Goal: Information Seeking & Learning: Learn about a topic

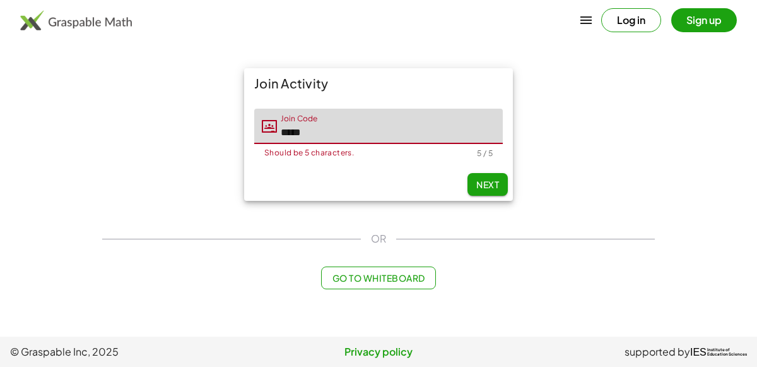
type input "*****"
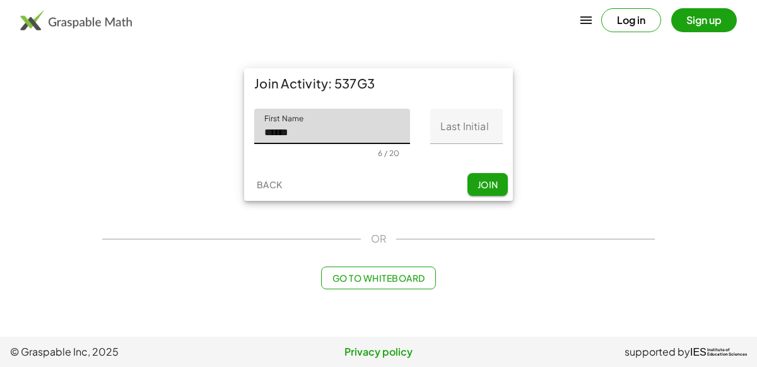
type input "******"
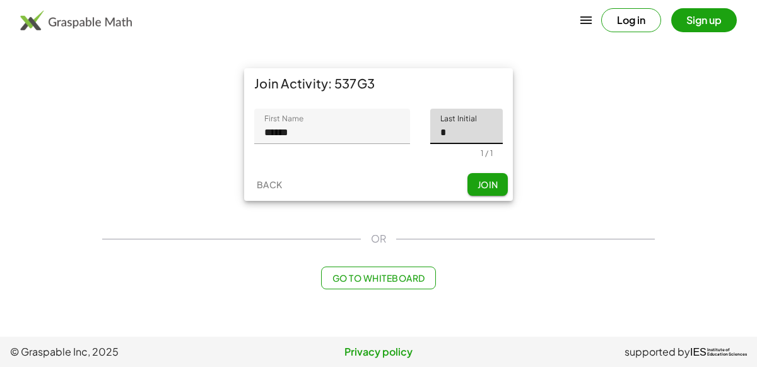
type input "*"
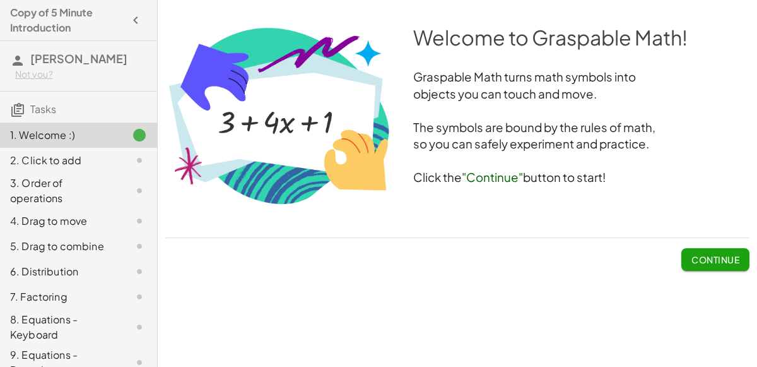
click at [721, 269] on button "Continue" at bounding box center [715, 259] width 68 height 23
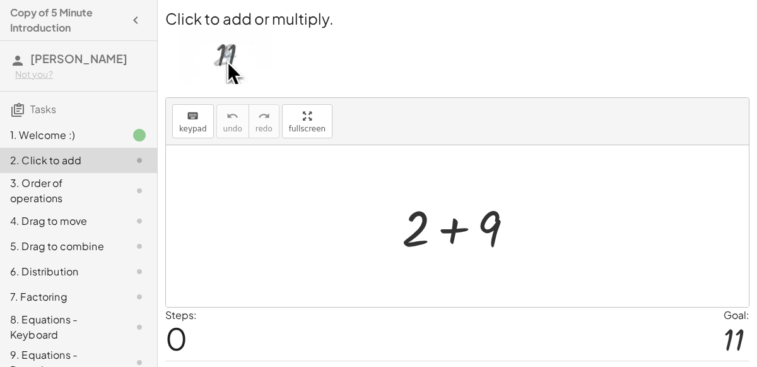
click at [437, 211] on div at bounding box center [463, 226] width 134 height 65
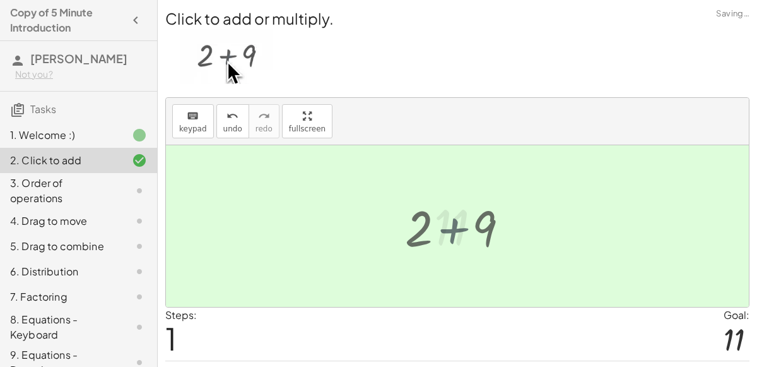
click at [437, 211] on div at bounding box center [462, 226] width 69 height 62
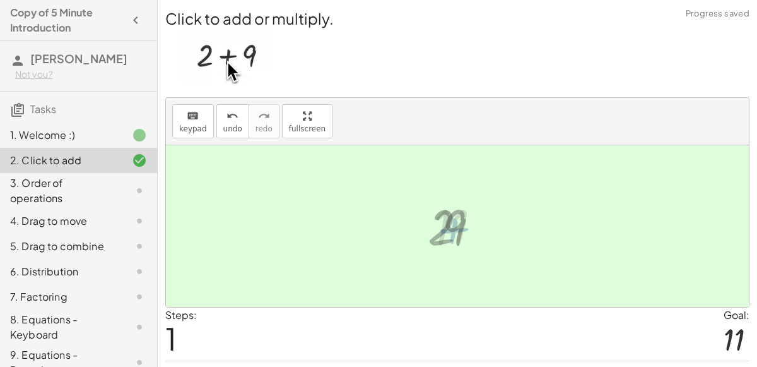
click at [437, 212] on div at bounding box center [462, 226] width 69 height 62
click at [406, 238] on div at bounding box center [457, 226] width 583 height 162
click at [439, 228] on div at bounding box center [462, 226] width 69 height 62
click at [670, 341] on div "Steps: 1 Goal: 11" at bounding box center [457, 333] width 584 height 52
click at [452, 232] on div at bounding box center [462, 226] width 69 height 62
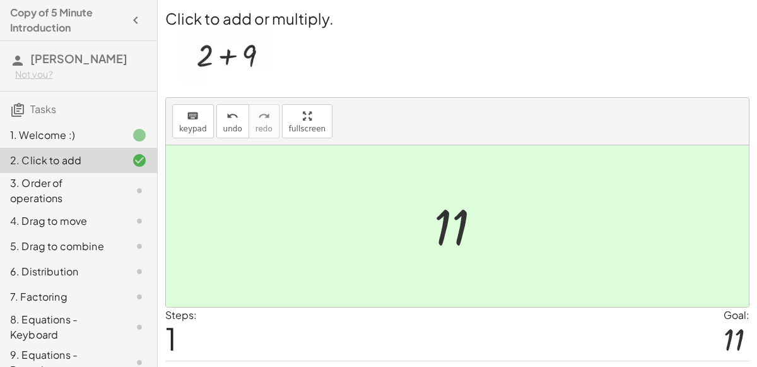
click at [433, 250] on div at bounding box center [462, 226] width 69 height 62
click at [205, 127] on button "keyboard keypad" at bounding box center [193, 121] width 42 height 34
click at [199, 129] on span "keypad" at bounding box center [193, 128] width 28 height 9
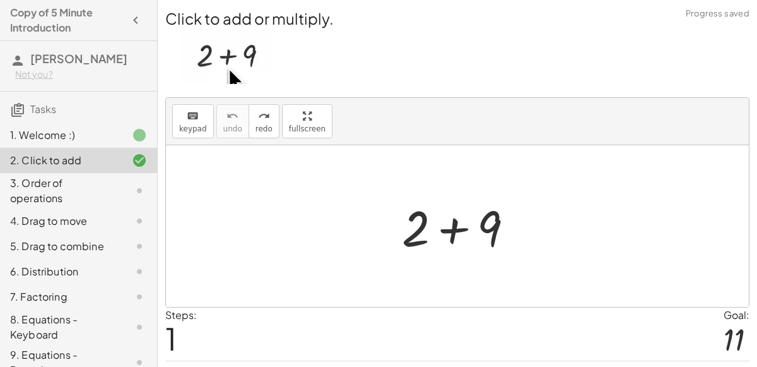
click at [443, 223] on div at bounding box center [463, 226] width 134 height 65
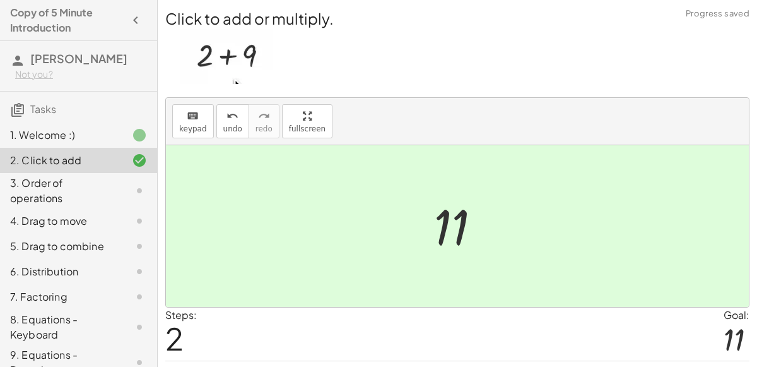
click at [478, 239] on div at bounding box center [462, 226] width 69 height 62
click at [132, 192] on icon at bounding box center [139, 190] width 15 height 15
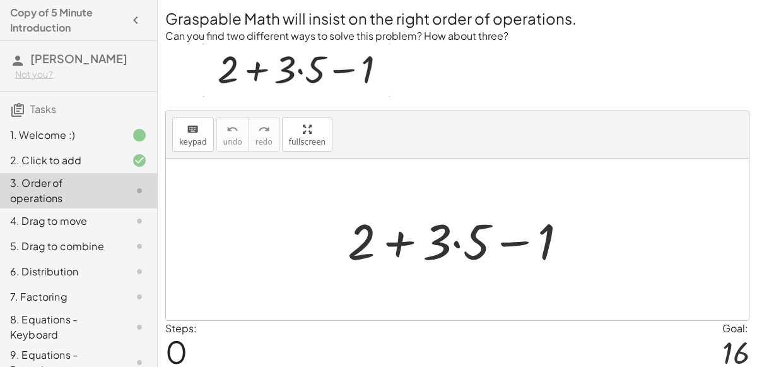
click at [456, 240] on div at bounding box center [462, 239] width 242 height 65
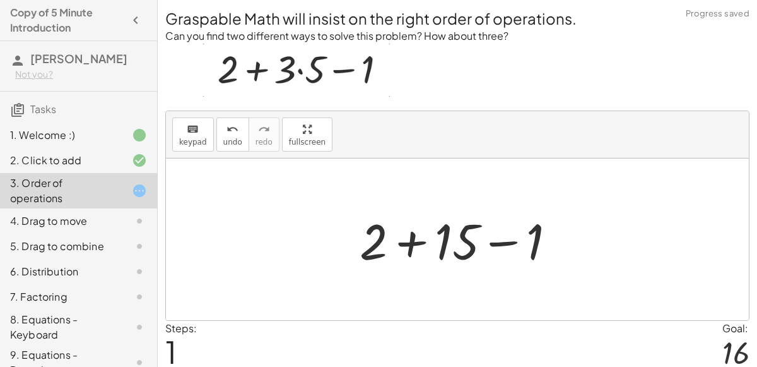
click at [413, 241] on div at bounding box center [462, 239] width 219 height 65
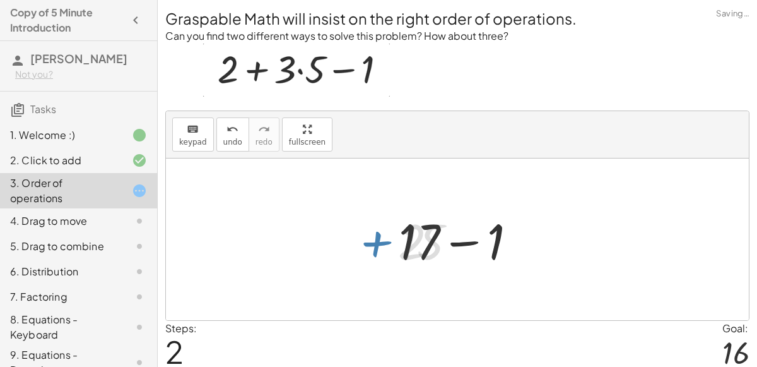
click at [465, 244] on div at bounding box center [462, 239] width 140 height 65
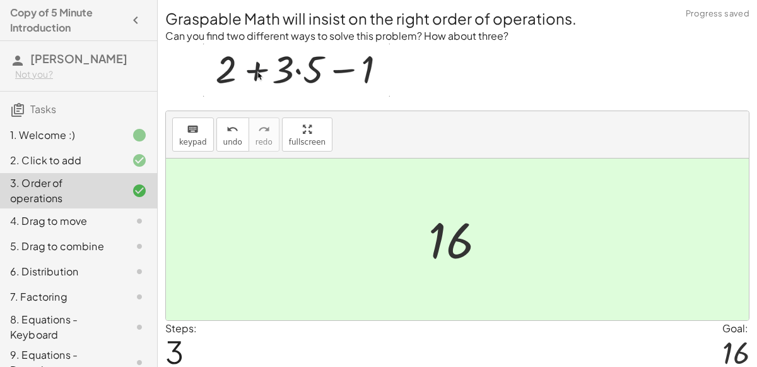
click at [137, 226] on icon at bounding box center [139, 220] width 15 height 15
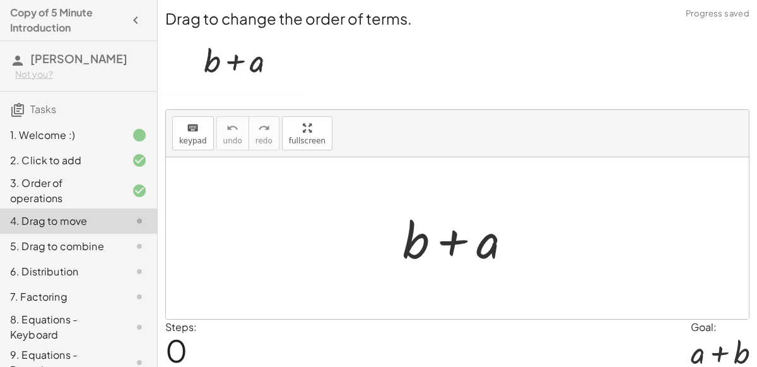
click at [452, 242] on div at bounding box center [462, 238] width 132 height 65
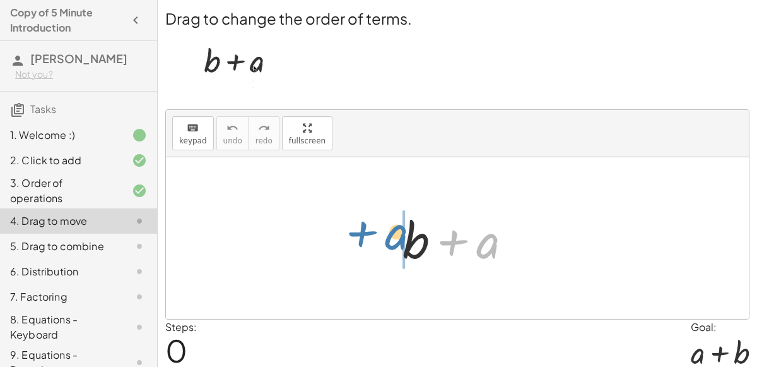
drag, startPoint x: 482, startPoint y: 247, endPoint x: 384, endPoint y: 239, distance: 98.1
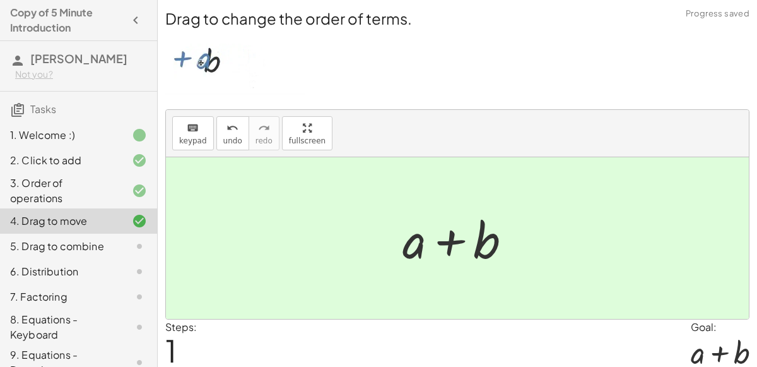
click at [141, 284] on div "5. Drag to combine" at bounding box center [78, 296] width 157 height 25
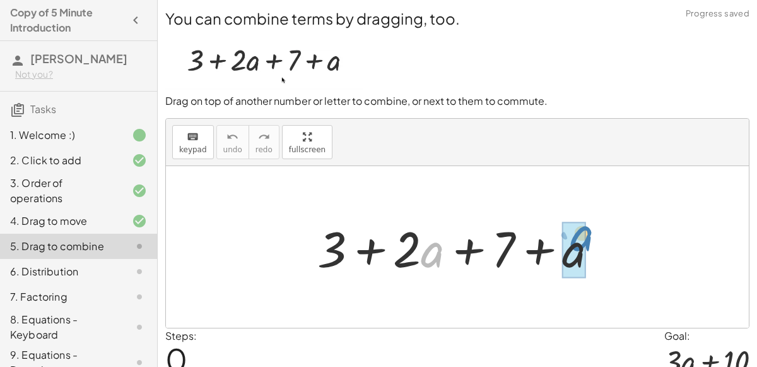
drag, startPoint x: 428, startPoint y: 250, endPoint x: 576, endPoint y: 234, distance: 149.1
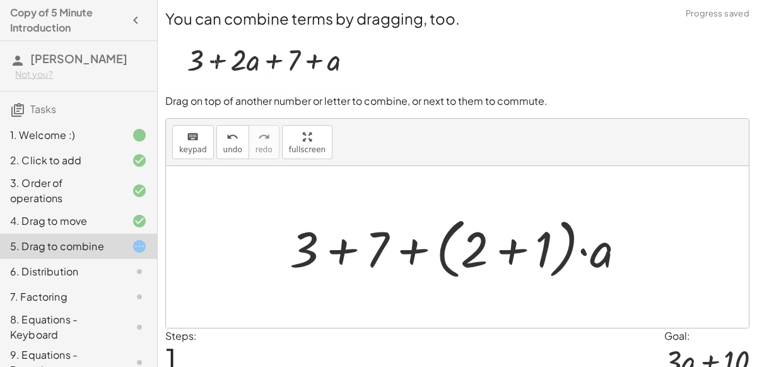
click at [350, 248] on div at bounding box center [462, 247] width 359 height 73
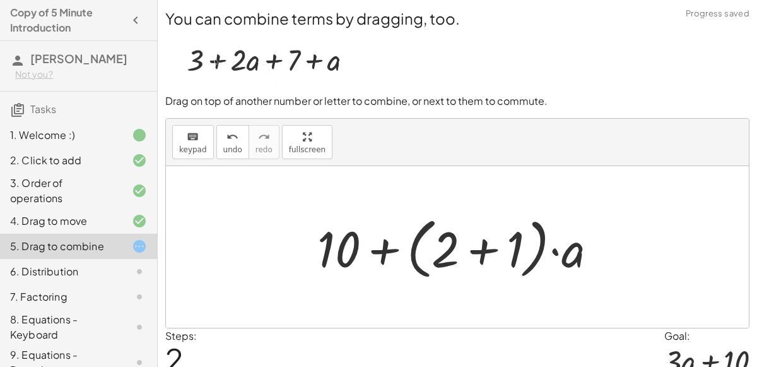
click at [476, 254] on div at bounding box center [462, 247] width 302 height 73
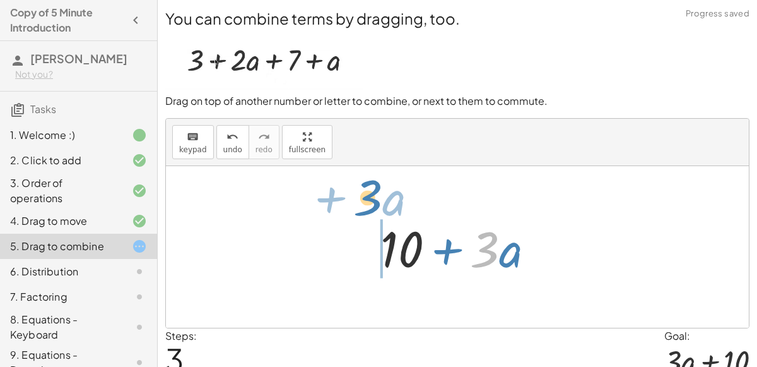
drag, startPoint x: 486, startPoint y: 249, endPoint x: 368, endPoint y: 197, distance: 128.8
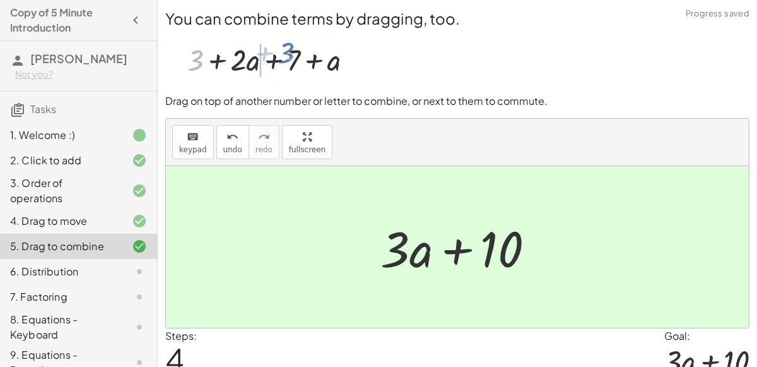
click at [123, 309] on div "6. Distribution" at bounding box center [78, 326] width 157 height 35
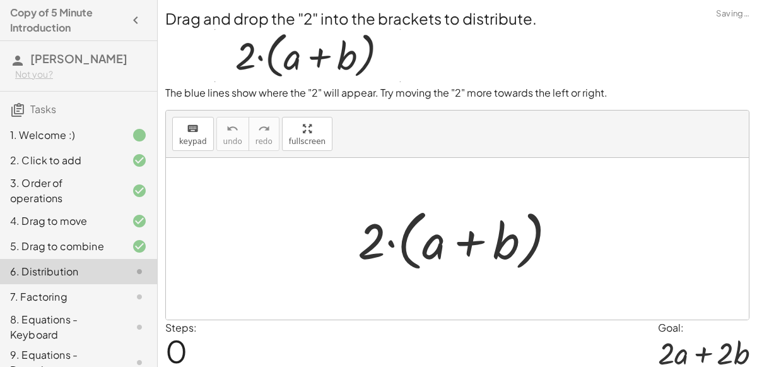
click at [392, 243] on div at bounding box center [461, 239] width 221 height 73
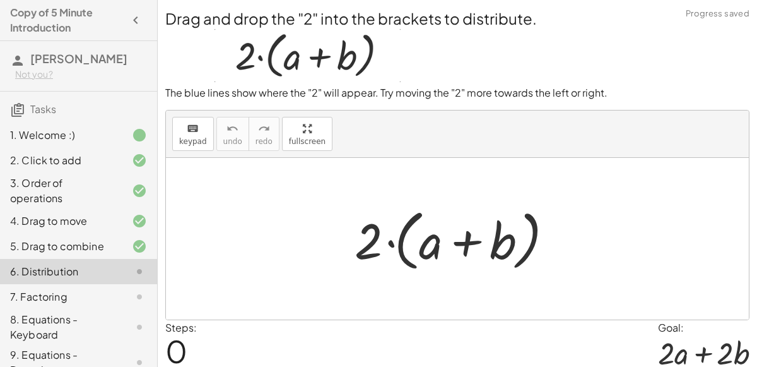
click at [462, 250] on div at bounding box center [461, 239] width 221 height 73
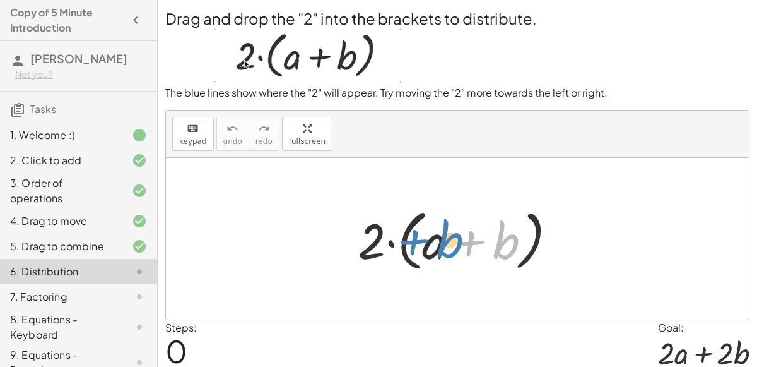
drag, startPoint x: 498, startPoint y: 250, endPoint x: 444, endPoint y: 249, distance: 54.3
click at [444, 249] on div at bounding box center [461, 239] width 221 height 73
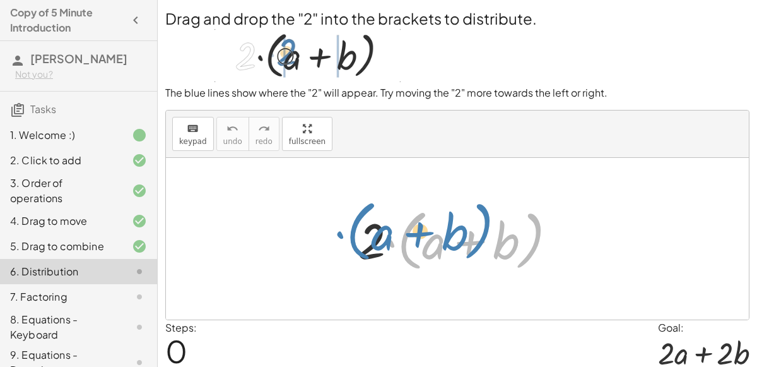
drag, startPoint x: 391, startPoint y: 241, endPoint x: 341, endPoint y: 232, distance: 50.7
click at [341, 232] on div "· ( + a + b ) · 2 · ( + a + b )" at bounding box center [457, 238] width 237 height 79
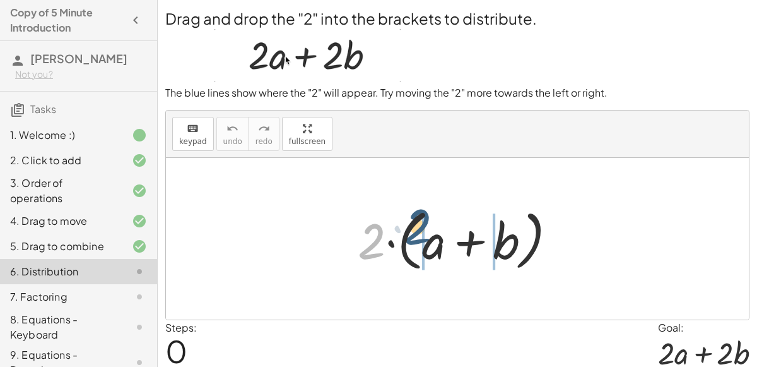
drag, startPoint x: 366, startPoint y: 249, endPoint x: 415, endPoint y: 238, distance: 49.8
click at [415, 238] on div at bounding box center [461, 239] width 221 height 73
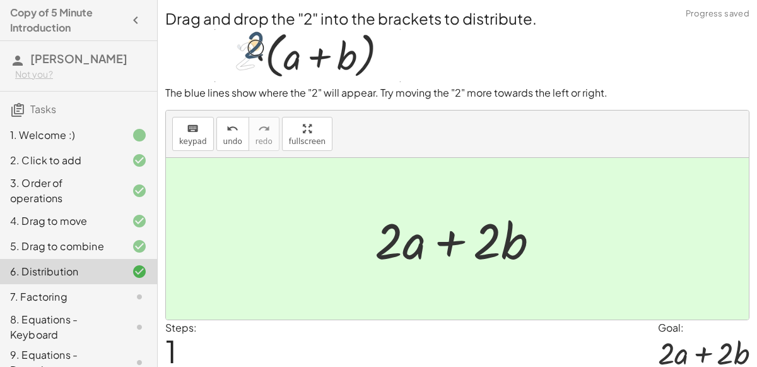
click at [141, 291] on icon at bounding box center [139, 296] width 15 height 15
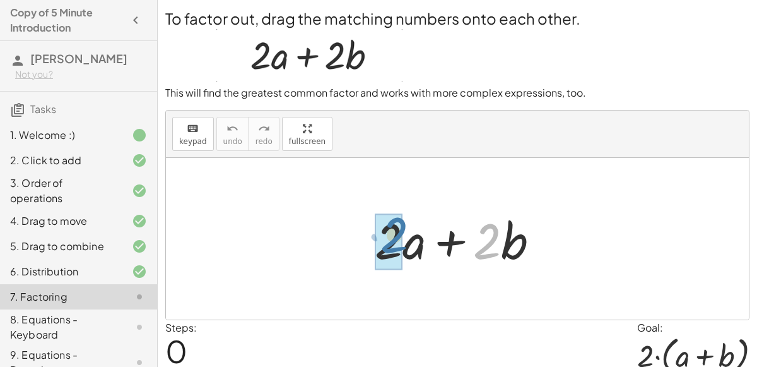
drag, startPoint x: 488, startPoint y: 247, endPoint x: 395, endPoint y: 240, distance: 93.6
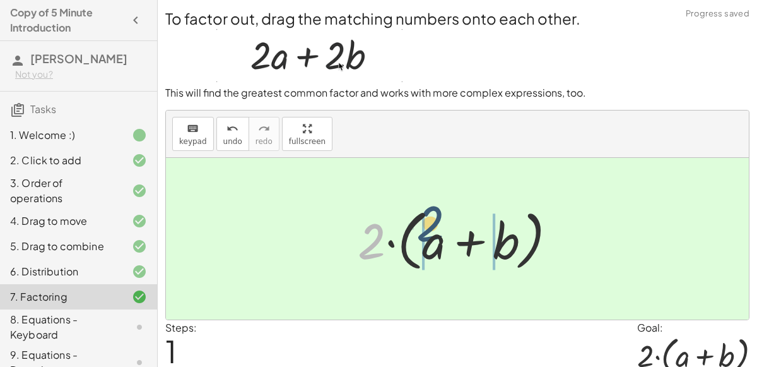
drag, startPoint x: 378, startPoint y: 242, endPoint x: 438, endPoint y: 228, distance: 62.3
click at [438, 228] on div at bounding box center [461, 239] width 221 height 73
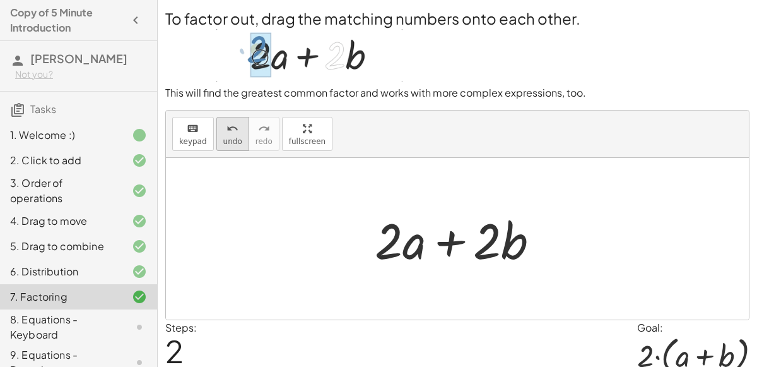
click at [223, 141] on span "undo" at bounding box center [232, 141] width 19 height 9
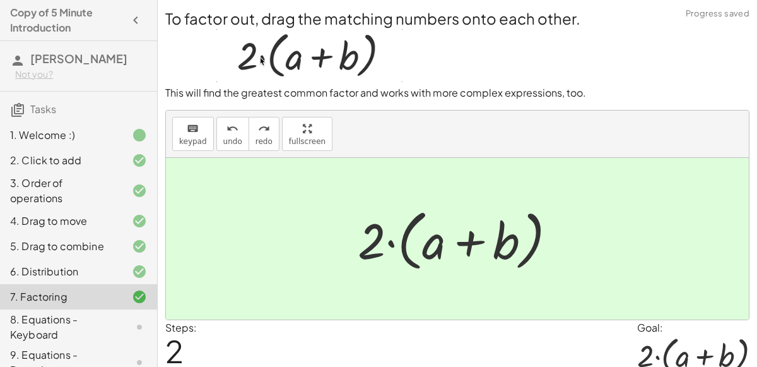
click at [142, 319] on icon at bounding box center [139, 326] width 15 height 15
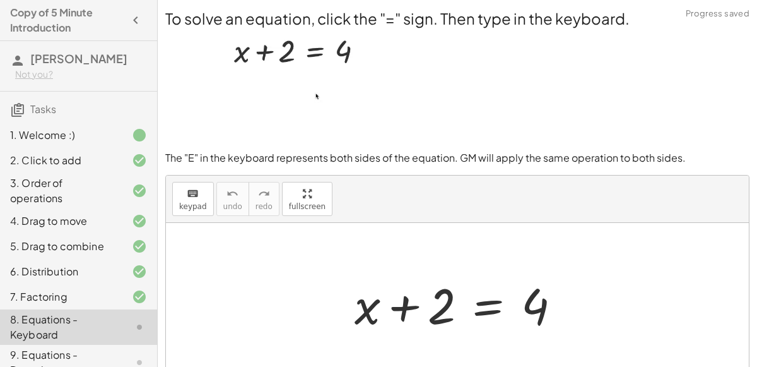
click at [485, 307] on div at bounding box center [462, 303] width 229 height 65
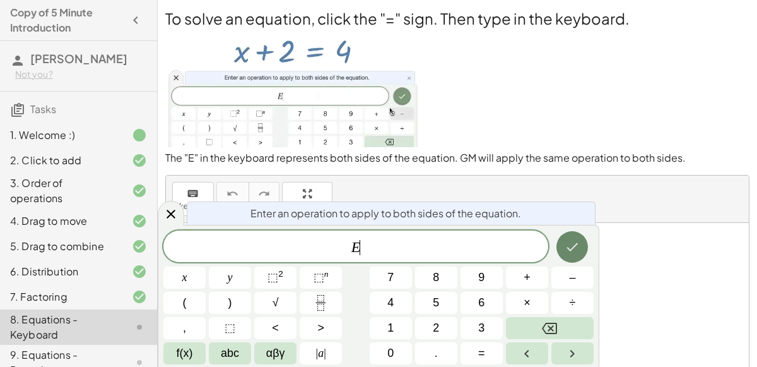
click at [584, 256] on button "Done" at bounding box center [572, 247] width 32 height 32
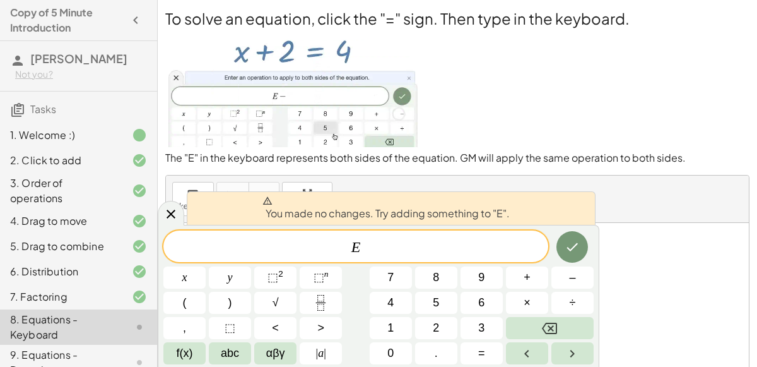
click at [604, 303] on div at bounding box center [457, 304] width 583 height 162
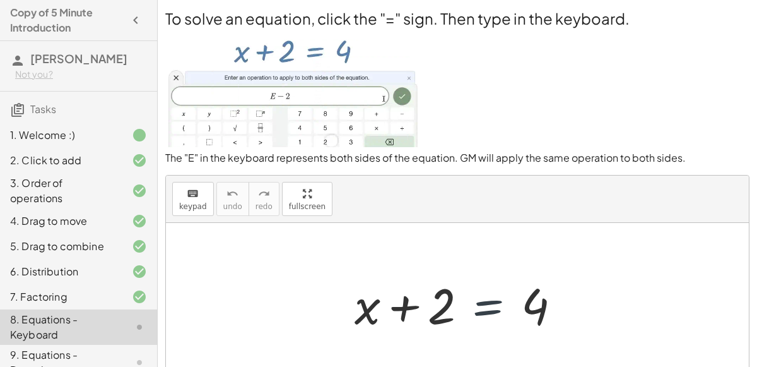
click at [497, 302] on div at bounding box center [462, 303] width 229 height 65
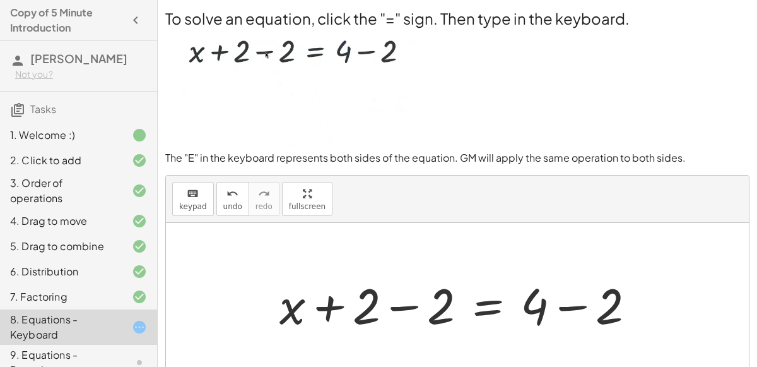
click at [399, 309] on div at bounding box center [462, 303] width 379 height 65
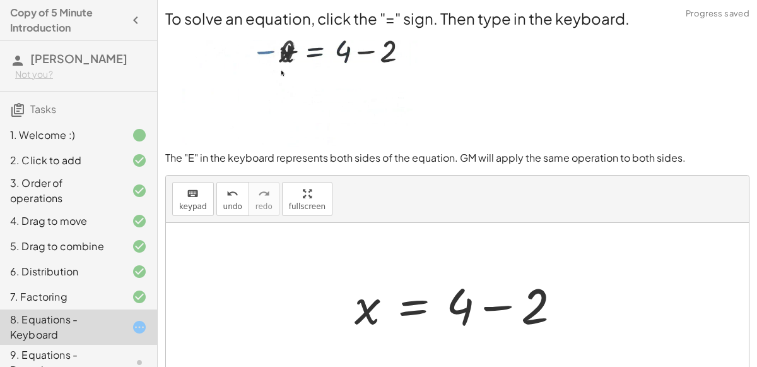
click at [493, 306] on div at bounding box center [462, 303] width 229 height 65
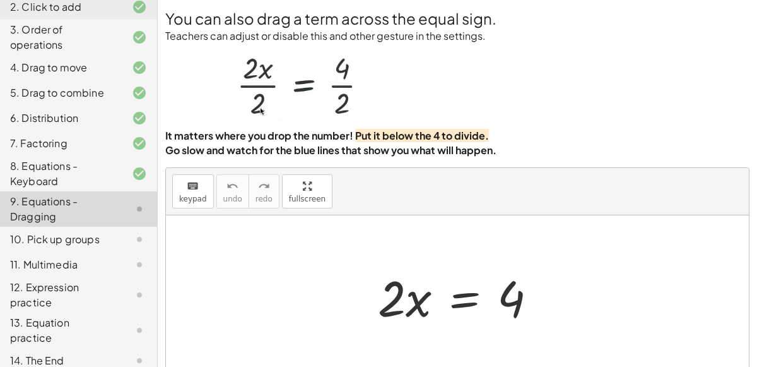
click at [471, 295] on div at bounding box center [463, 296] width 182 height 65
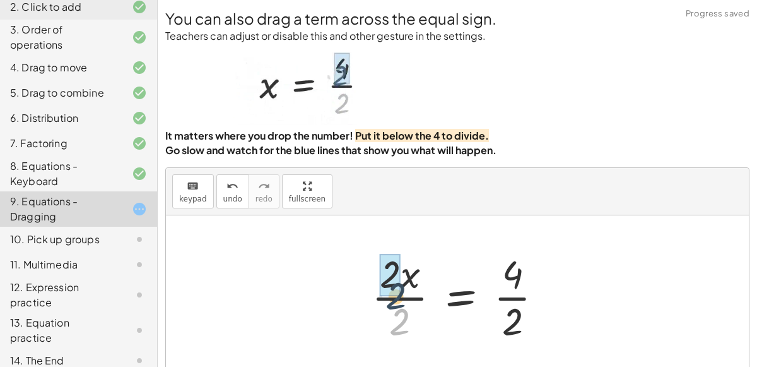
drag, startPoint x: 403, startPoint y: 321, endPoint x: 399, endPoint y: 295, distance: 26.8
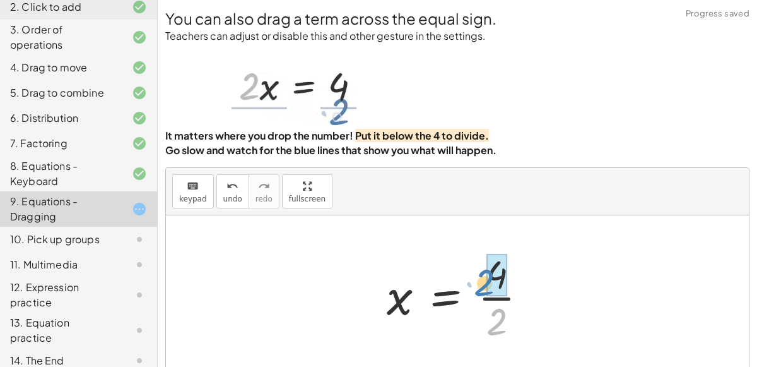
drag, startPoint x: 512, startPoint y: 317, endPoint x: 500, endPoint y: 277, distance: 41.3
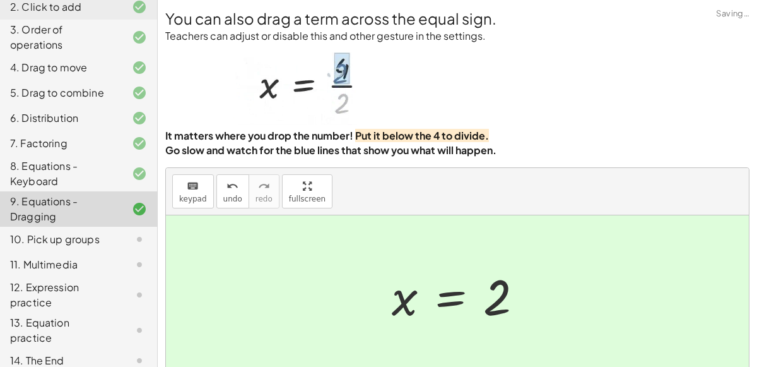
click at [134, 242] on icon at bounding box center [139, 239] width 15 height 15
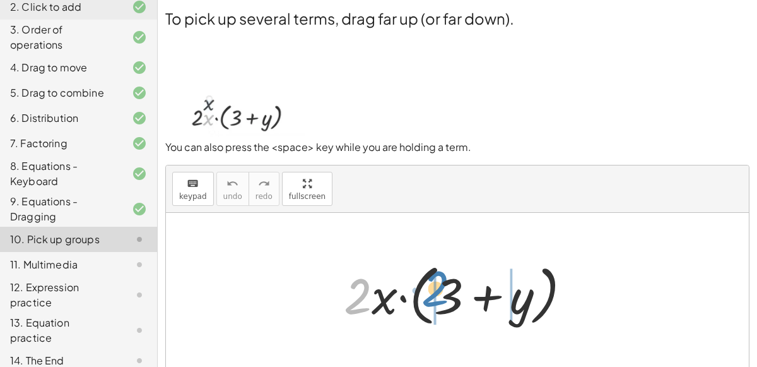
drag, startPoint x: 370, startPoint y: 307, endPoint x: 447, endPoint y: 300, distance: 77.3
click at [447, 300] on div at bounding box center [463, 293] width 250 height 73
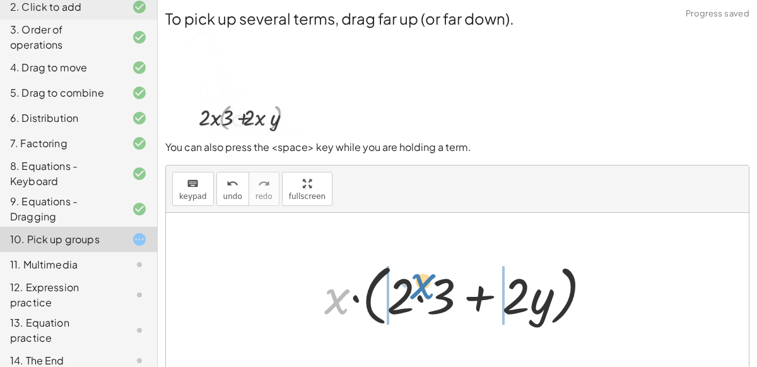
drag, startPoint x: 332, startPoint y: 305, endPoint x: 418, endPoint y: 290, distance: 87.1
click at [418, 290] on div at bounding box center [463, 293] width 290 height 73
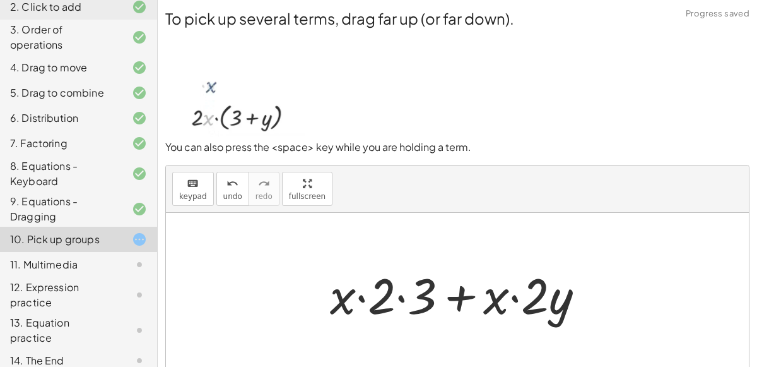
click at [403, 298] on div at bounding box center [463, 293] width 278 height 65
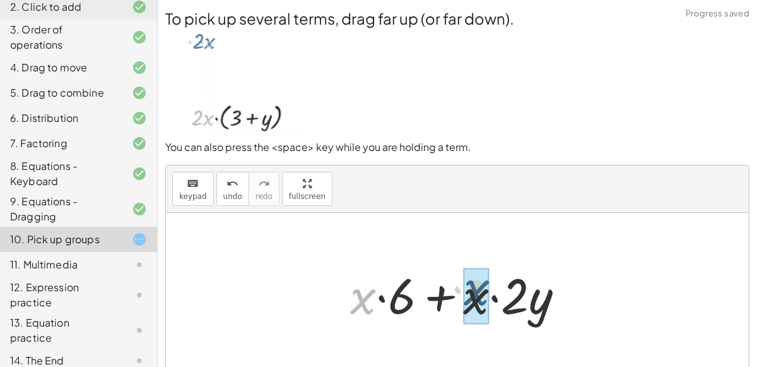
drag, startPoint x: 357, startPoint y: 297, endPoint x: 472, endPoint y: 290, distance: 115.1
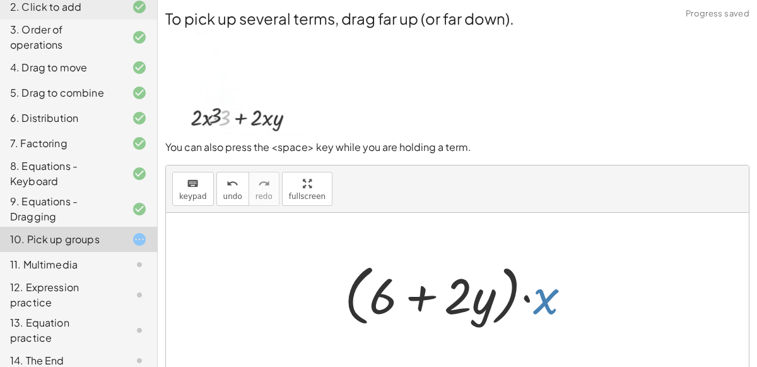
click at [538, 303] on div at bounding box center [462, 293] width 249 height 73
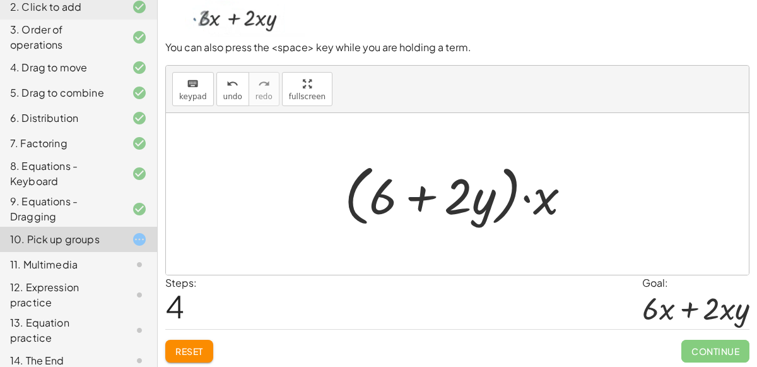
scroll to position [91, 0]
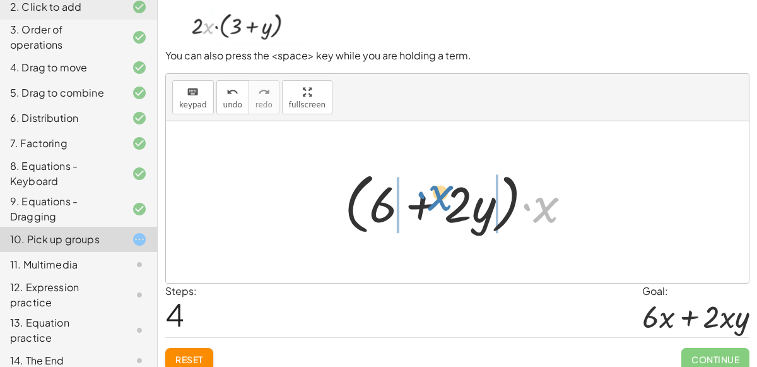
drag, startPoint x: 549, startPoint y: 218, endPoint x: 442, endPoint y: 206, distance: 107.9
click at [442, 206] on div at bounding box center [462, 202] width 249 height 73
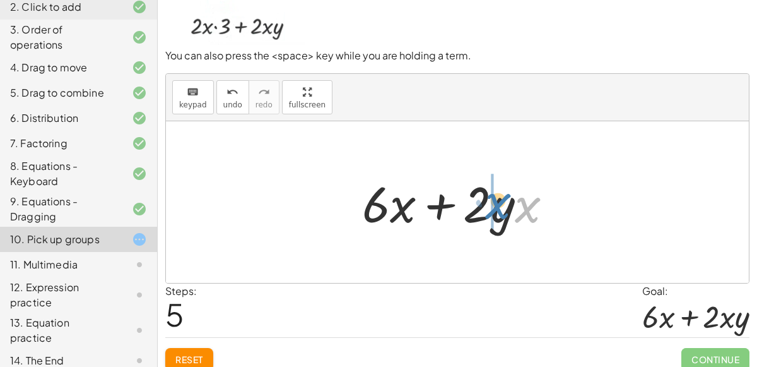
drag, startPoint x: 516, startPoint y: 221, endPoint x: 486, endPoint y: 216, distance: 30.1
click at [486, 216] on div at bounding box center [462, 202] width 213 height 65
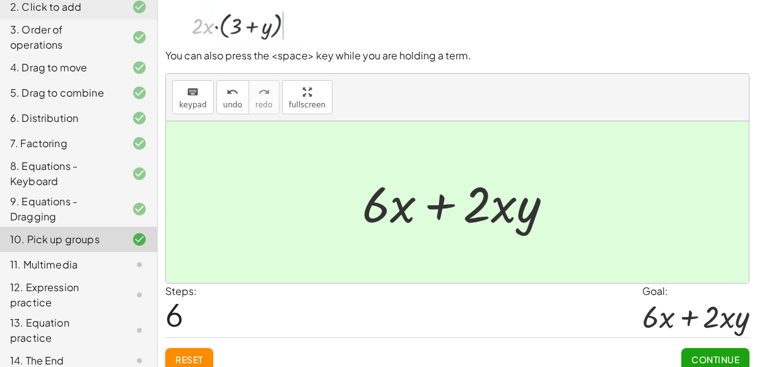
click at [727, 348] on button "Continue" at bounding box center [715, 359] width 68 height 23
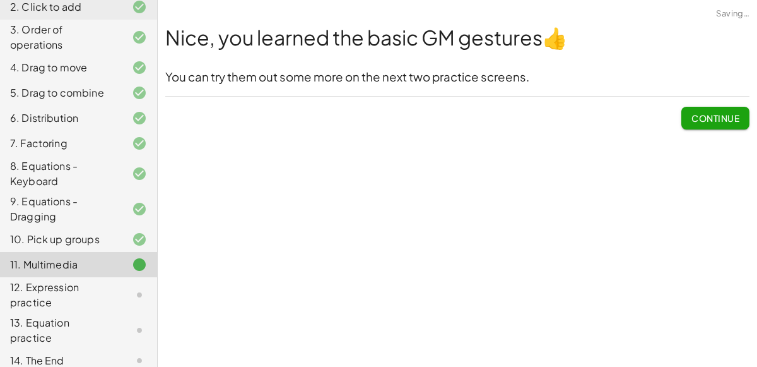
scroll to position [0, 0]
click at [715, 126] on button "Continue" at bounding box center [715, 118] width 68 height 23
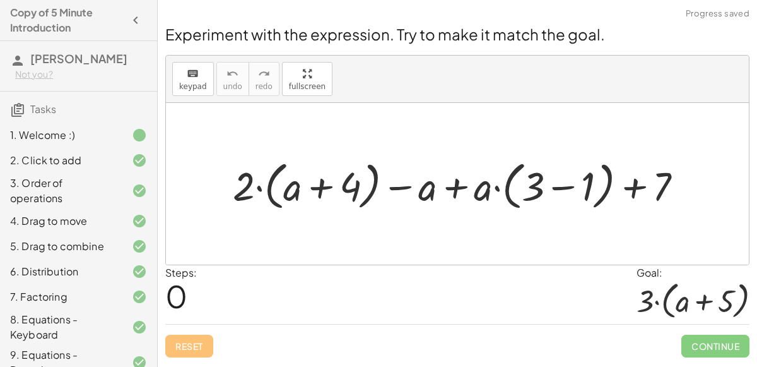
click at [140, 173] on div "1. Welcome :)" at bounding box center [78, 190] width 157 height 35
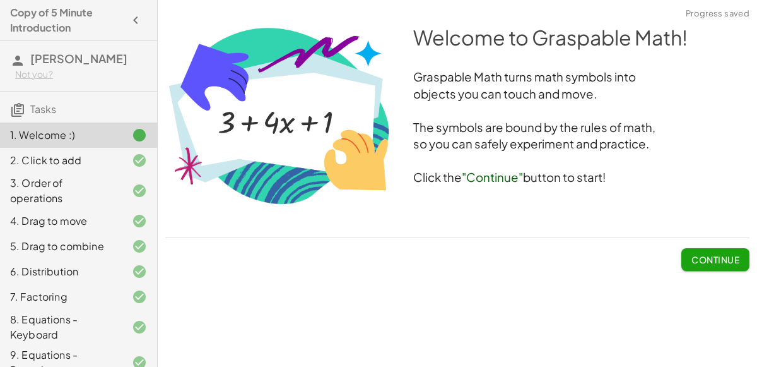
click at [703, 264] on span "Continue" at bounding box center [715, 259] width 48 height 11
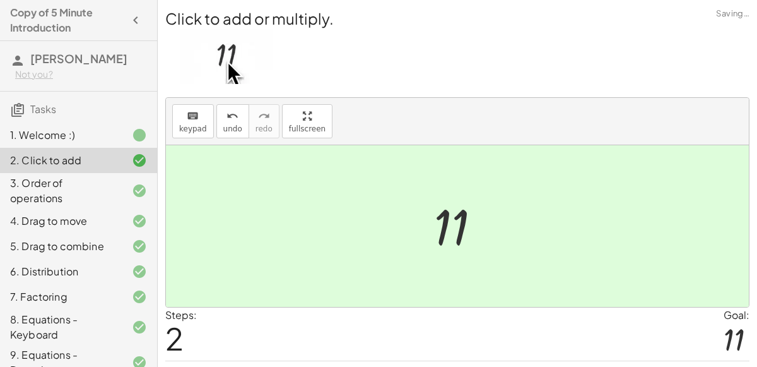
scroll to position [32, 0]
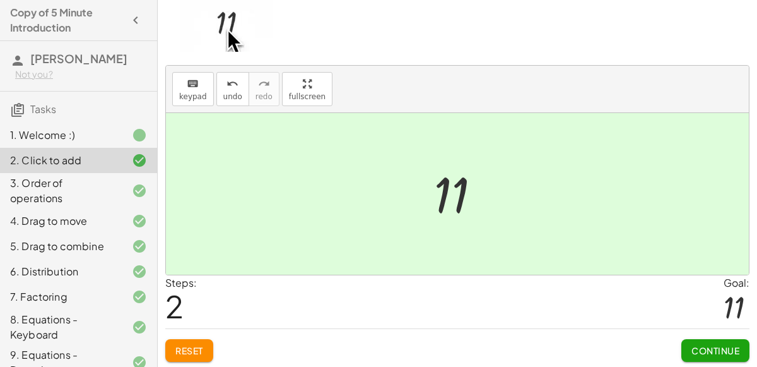
click at [705, 348] on span "Continue" at bounding box center [715, 349] width 48 height 11
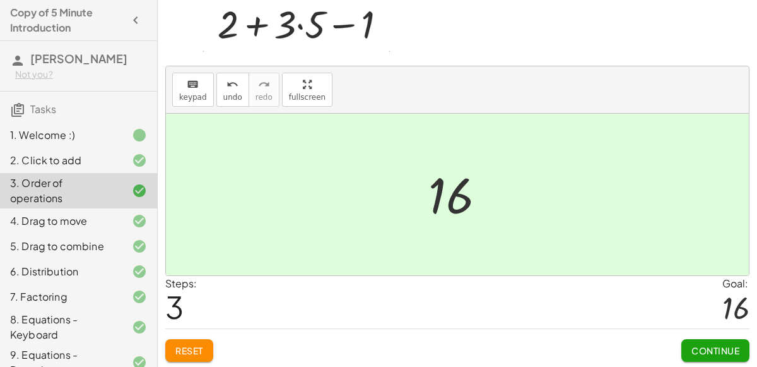
click at [705, 348] on span "Continue" at bounding box center [715, 349] width 48 height 11
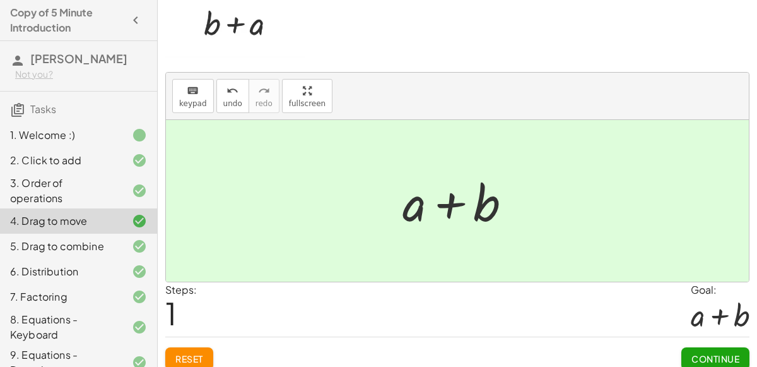
scroll to position [36, 0]
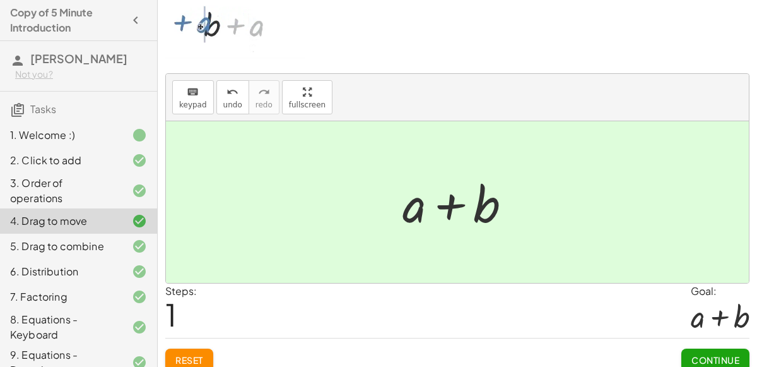
click at [709, 354] on span "Continue" at bounding box center [715, 359] width 48 height 11
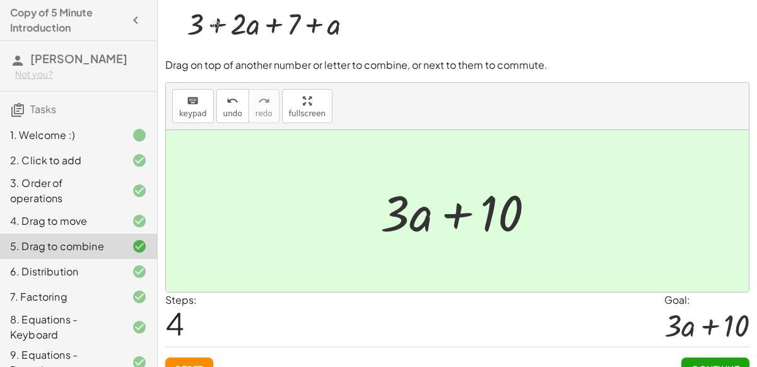
click at [713, 363] on span "Continue" at bounding box center [715, 368] width 48 height 11
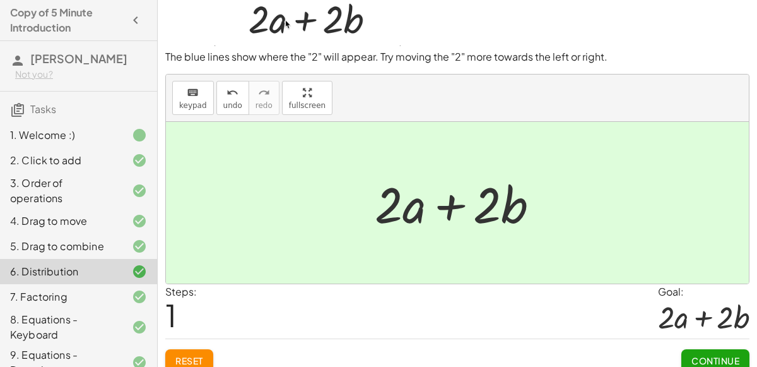
click at [711, 356] on span "Continue" at bounding box center [715, 360] width 48 height 11
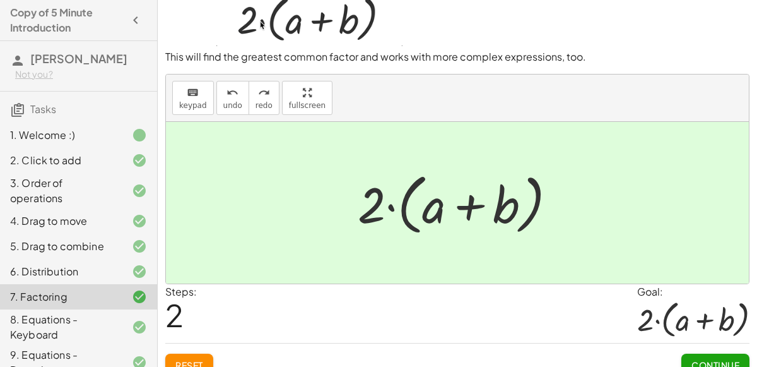
click at [711, 359] on span "Continue" at bounding box center [715, 364] width 48 height 11
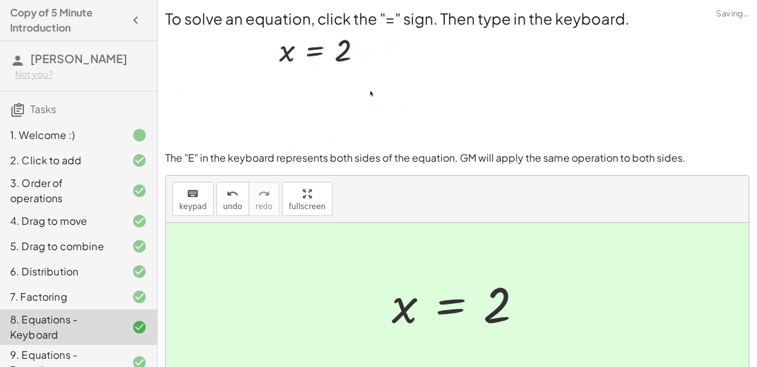
scroll to position [110, 0]
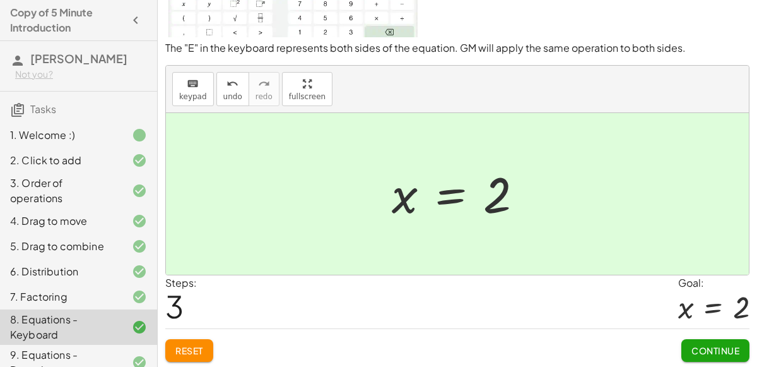
click at [724, 346] on span "Continue" at bounding box center [715, 349] width 48 height 11
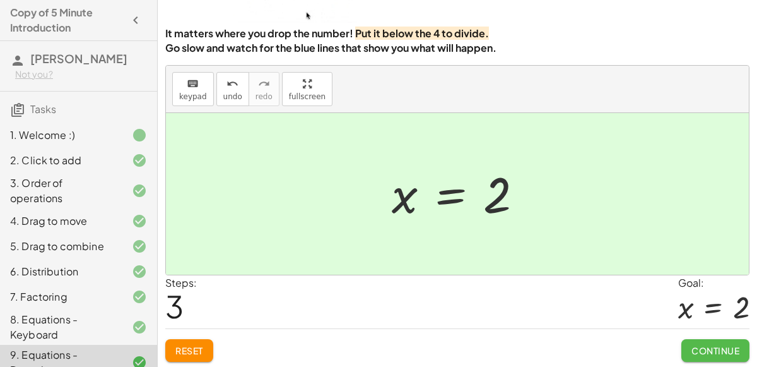
click at [724, 346] on span "Continue" at bounding box center [715, 349] width 48 height 11
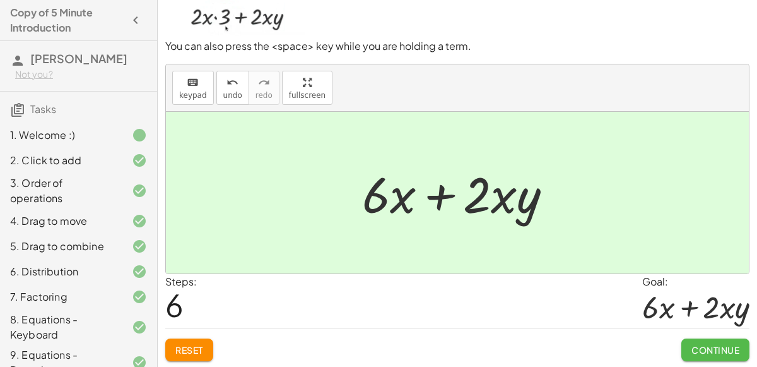
click at [724, 346] on span "Continue" at bounding box center [715, 349] width 48 height 11
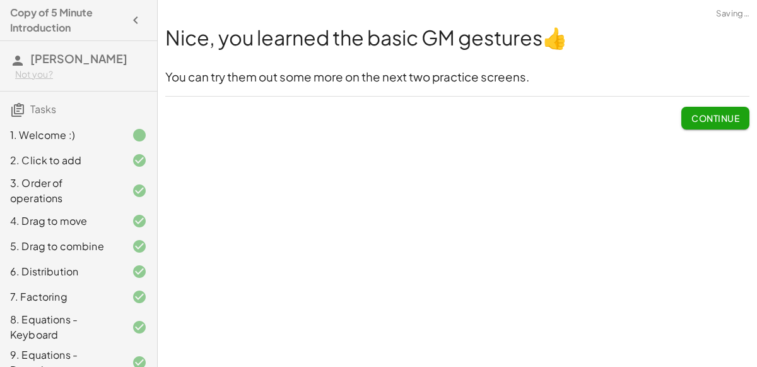
scroll to position [153, 0]
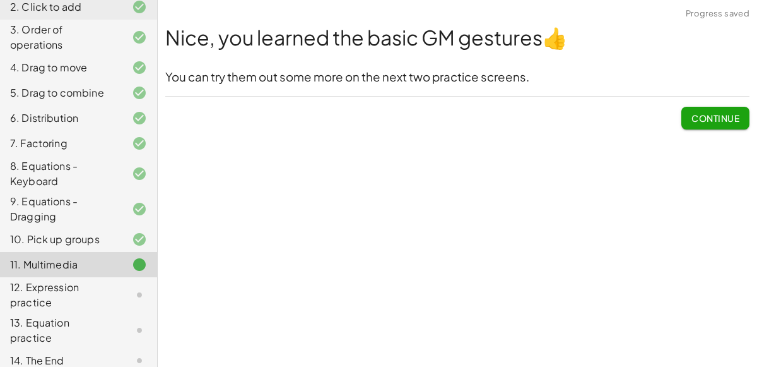
click at [724, 124] on button "Continue" at bounding box center [715, 118] width 68 height 23
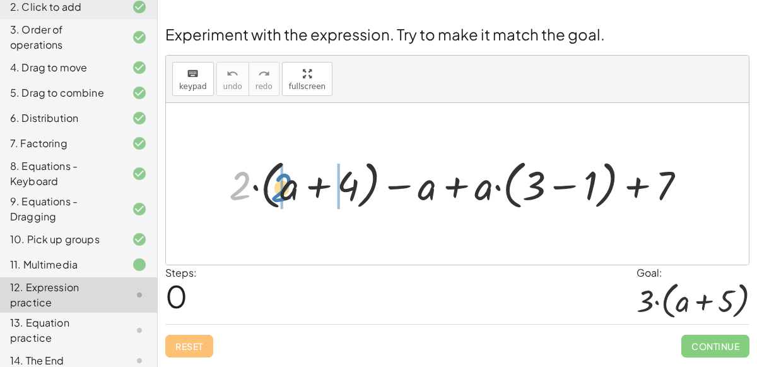
drag, startPoint x: 245, startPoint y: 184, endPoint x: 288, endPoint y: 185, distance: 42.9
click at [288, 185] on div at bounding box center [463, 183] width 480 height 59
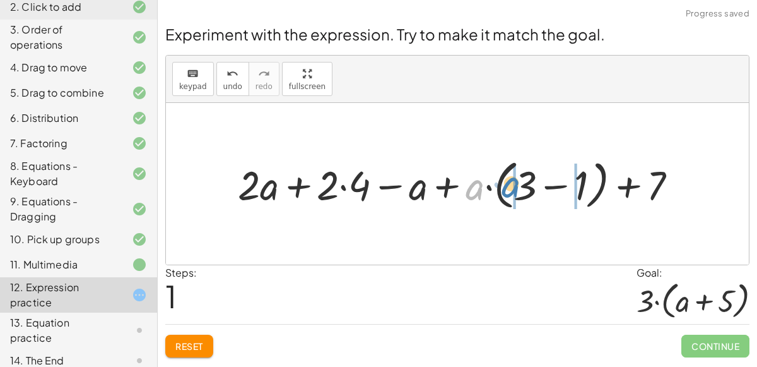
drag, startPoint x: 476, startPoint y: 192, endPoint x: 514, endPoint y: 189, distance: 37.3
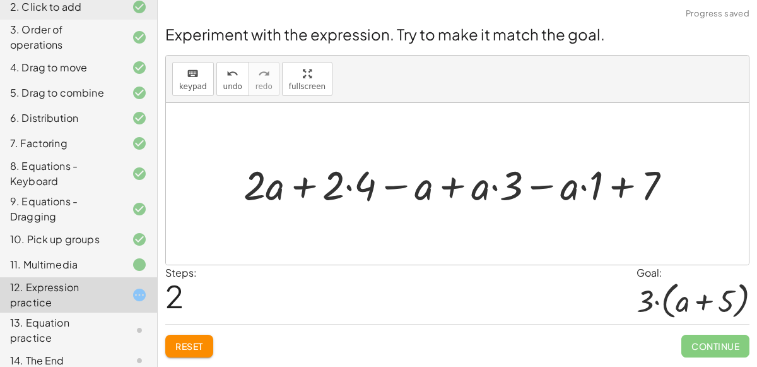
click at [350, 189] on div at bounding box center [462, 183] width 450 height 53
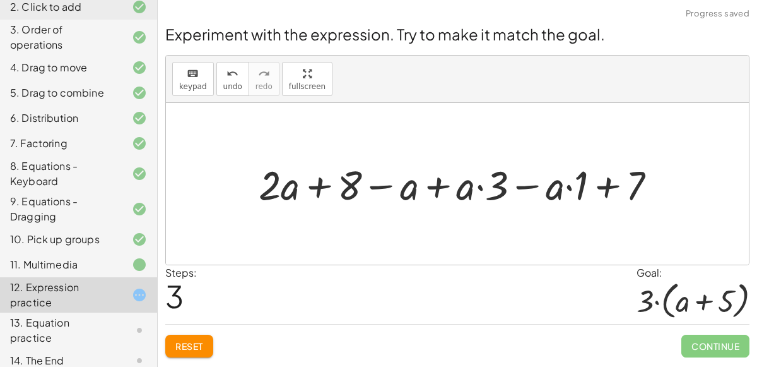
click at [604, 191] on div at bounding box center [462, 183] width 421 height 53
drag, startPoint x: 579, startPoint y: 196, endPoint x: 560, endPoint y: 199, distance: 18.7
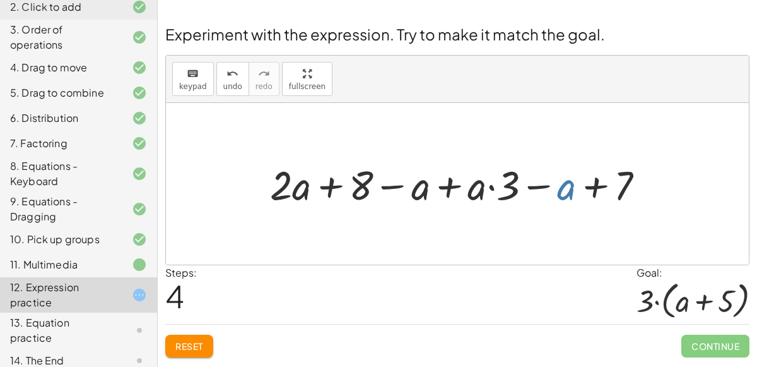
click at [562, 193] on div at bounding box center [462, 183] width 397 height 53
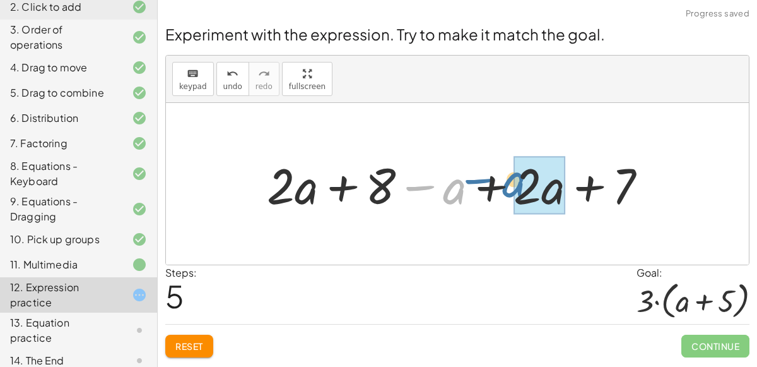
drag, startPoint x: 459, startPoint y: 199, endPoint x: 519, endPoint y: 192, distance: 59.7
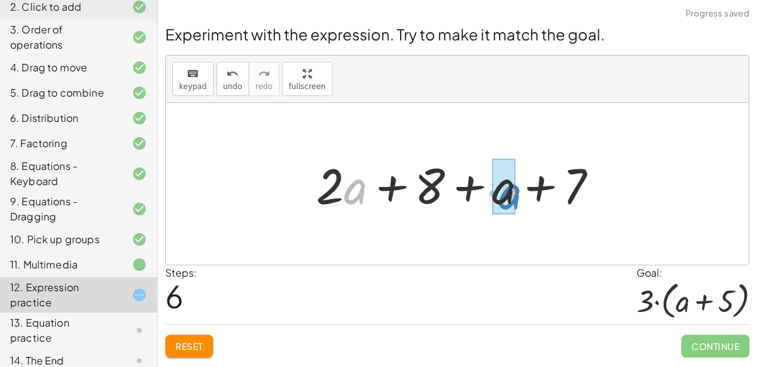
drag, startPoint x: 363, startPoint y: 192, endPoint x: 519, endPoint y: 197, distance: 156.6
click at [519, 197] on div at bounding box center [462, 183] width 305 height 65
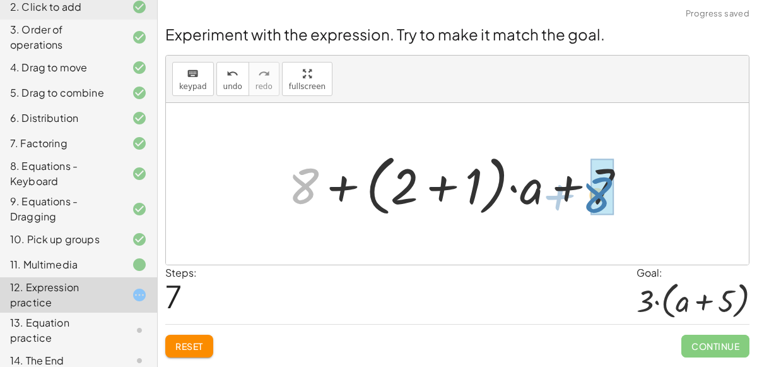
drag, startPoint x: 315, startPoint y: 186, endPoint x: 609, endPoint y: 195, distance: 293.5
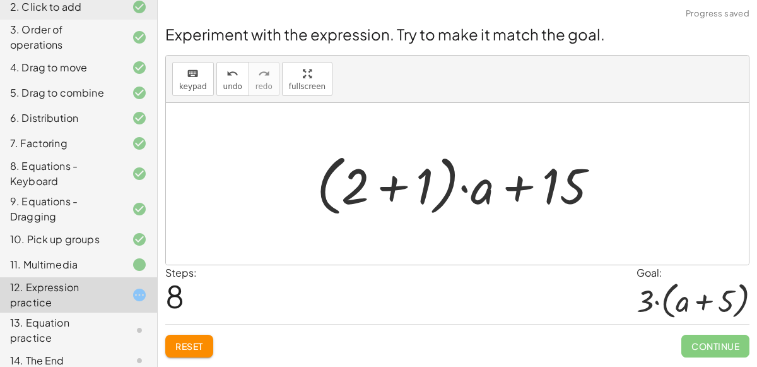
click at [385, 191] on div at bounding box center [462, 184] width 304 height 73
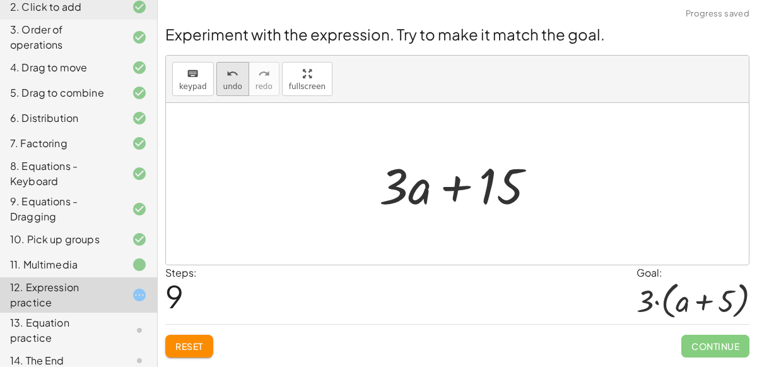
click at [227, 87] on span "undo" at bounding box center [232, 86] width 19 height 9
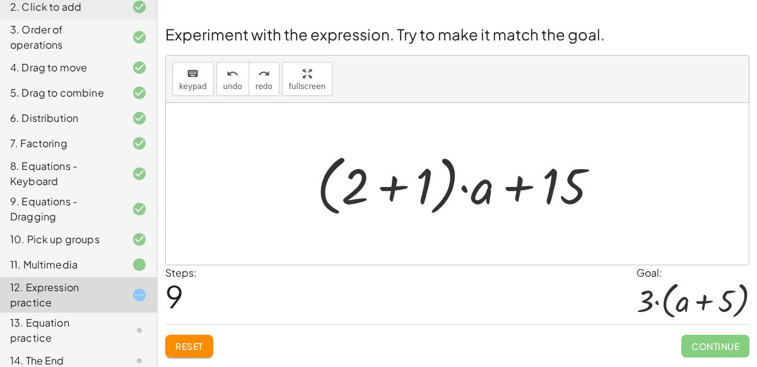
click at [423, 197] on div at bounding box center [462, 184] width 304 height 73
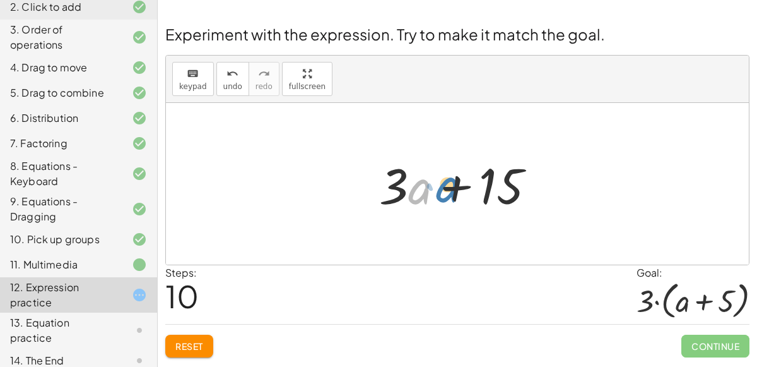
drag, startPoint x: 425, startPoint y: 194, endPoint x: 453, endPoint y: 192, distance: 27.9
click at [453, 192] on div at bounding box center [462, 183] width 179 height 65
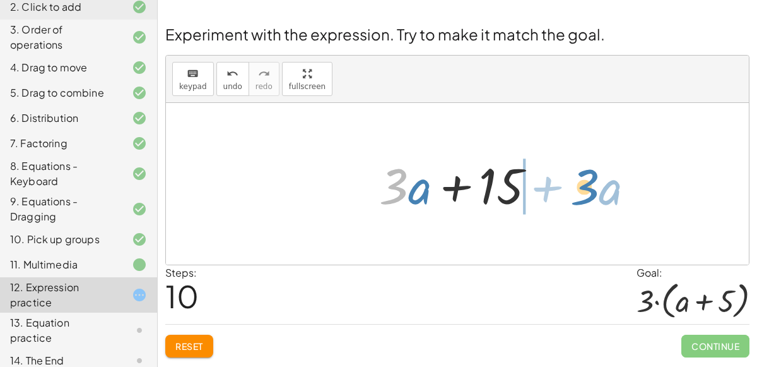
drag, startPoint x: 398, startPoint y: 189, endPoint x: 589, endPoint y: 191, distance: 191.2
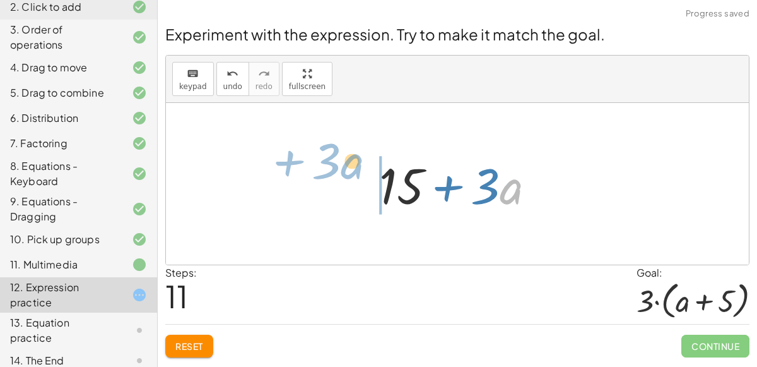
drag, startPoint x: 512, startPoint y: 191, endPoint x: 353, endPoint y: 166, distance: 161.0
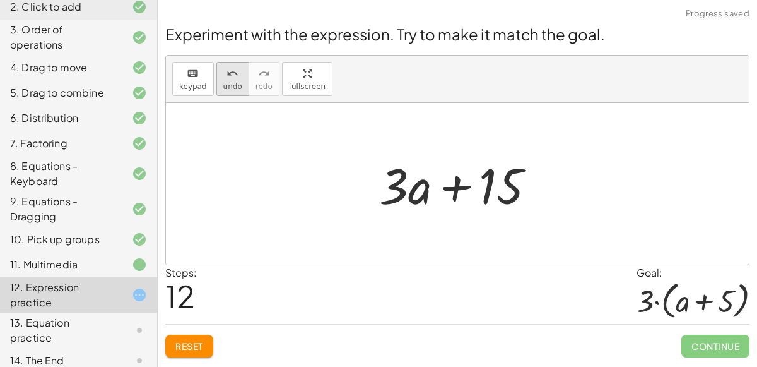
click at [237, 91] on button "undo undo" at bounding box center [232, 79] width 33 height 34
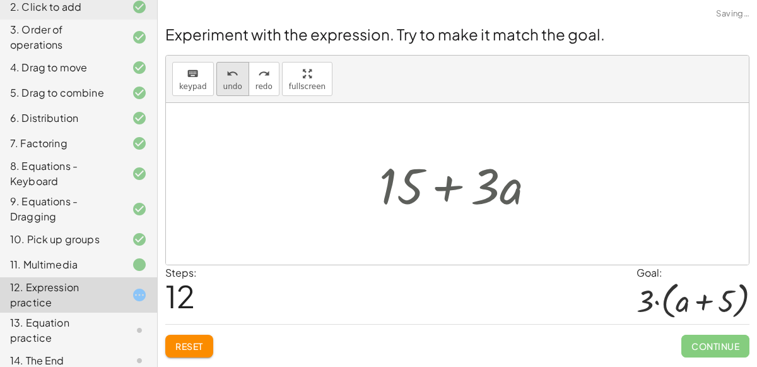
click at [237, 91] on button "undo undo" at bounding box center [232, 79] width 33 height 34
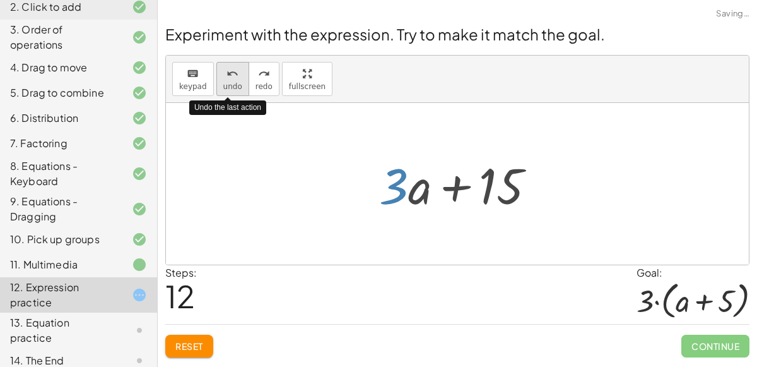
click at [237, 91] on button "undo undo" at bounding box center [232, 79] width 33 height 34
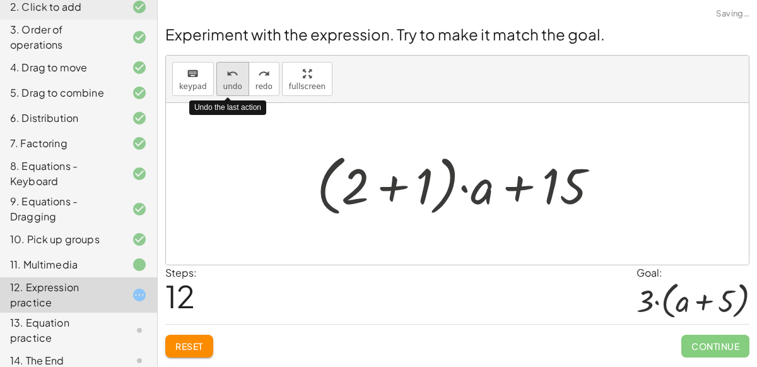
click at [237, 91] on button "undo undo" at bounding box center [232, 79] width 33 height 34
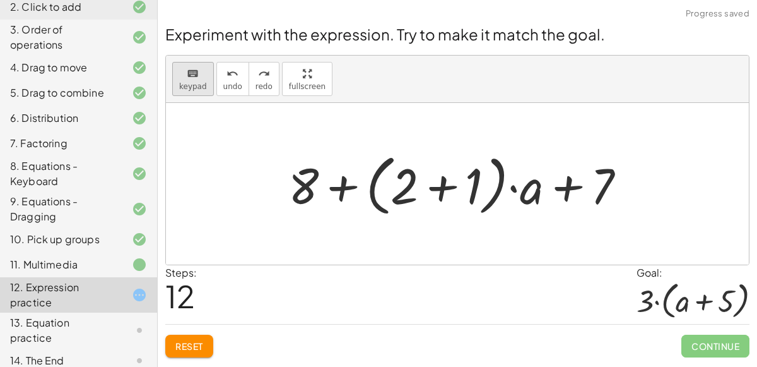
click at [199, 83] on span "keypad" at bounding box center [193, 86] width 28 height 9
click at [185, 344] on span "Reset" at bounding box center [189, 345] width 28 height 11
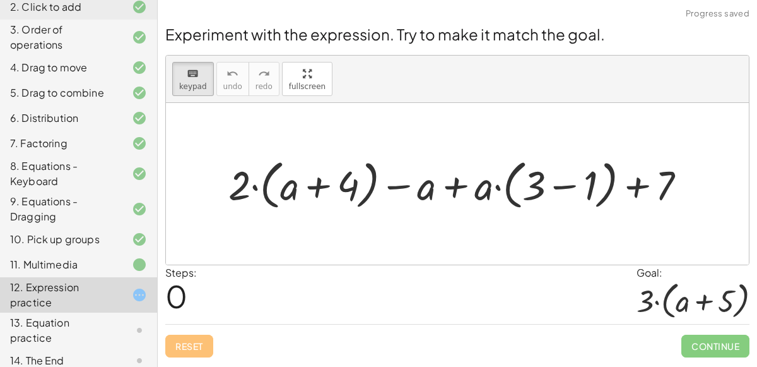
click at [129, 322] on div at bounding box center [129, 329] width 35 height 15
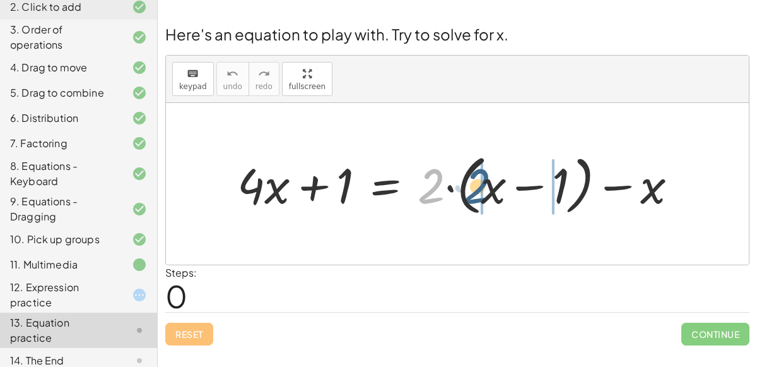
drag, startPoint x: 428, startPoint y: 187, endPoint x: 474, endPoint y: 187, distance: 46.7
click at [474, 187] on div at bounding box center [462, 183] width 463 height 71
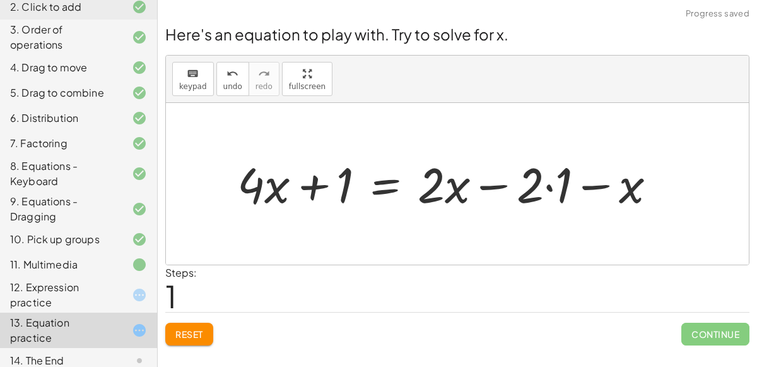
click at [543, 192] on div at bounding box center [452, 183] width 442 height 64
click at [548, 187] on div at bounding box center [452, 183] width 442 height 64
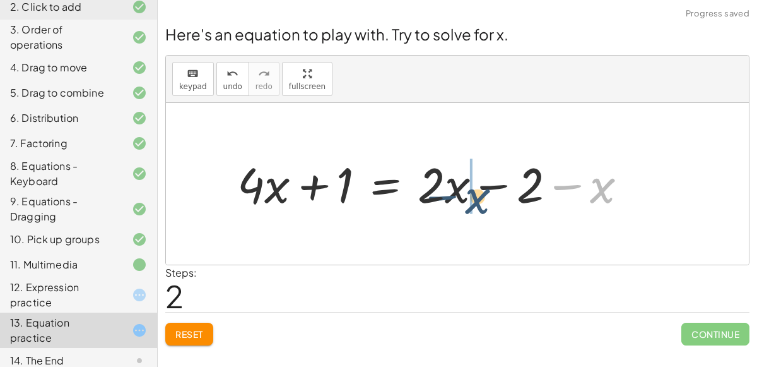
drag, startPoint x: 596, startPoint y: 194, endPoint x: 446, endPoint y: 198, distance: 150.2
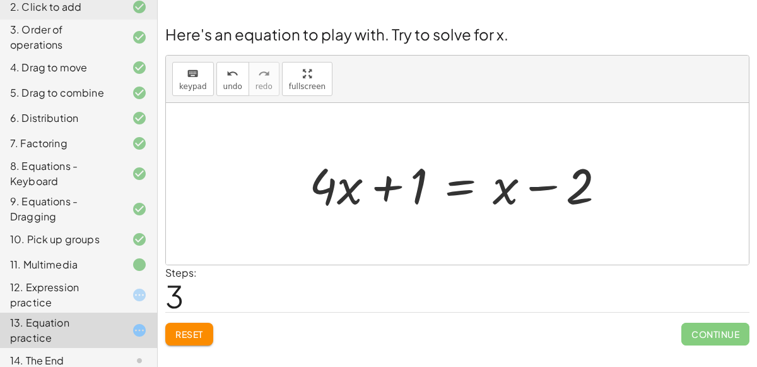
click at [461, 186] on div at bounding box center [462, 183] width 319 height 65
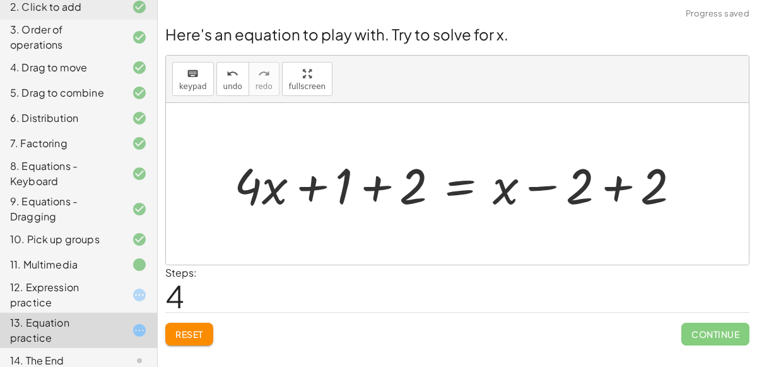
click at [368, 190] on div at bounding box center [462, 183] width 469 height 65
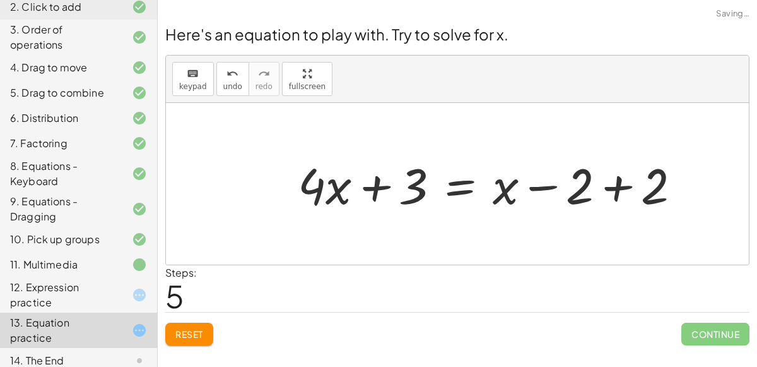
click at [615, 180] on div at bounding box center [494, 183] width 406 height 65
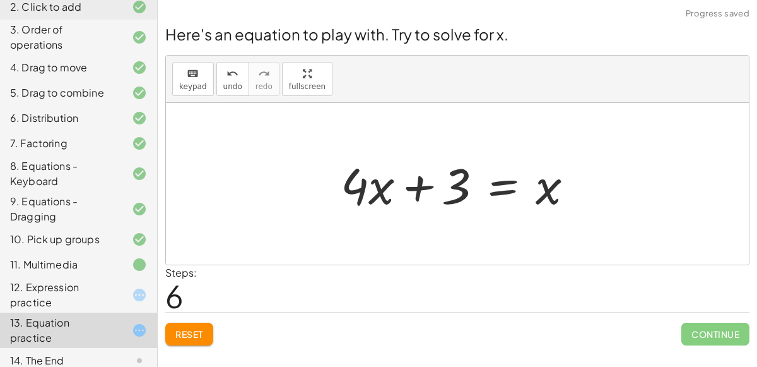
click at [498, 188] on div at bounding box center [462, 183] width 256 height 65
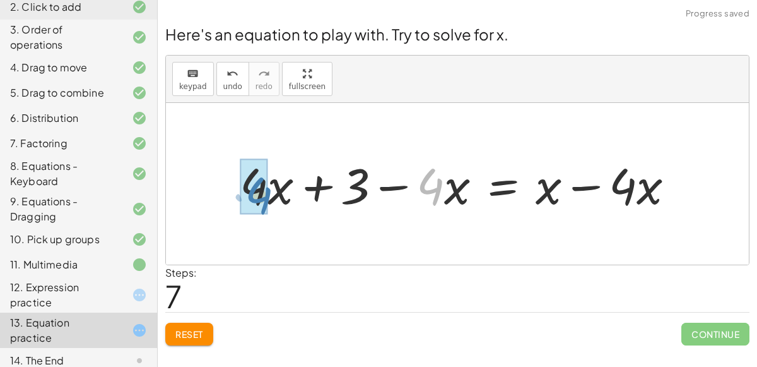
drag, startPoint x: 442, startPoint y: 175, endPoint x: 269, endPoint y: 184, distance: 172.4
click at [269, 184] on div at bounding box center [461, 183] width 457 height 65
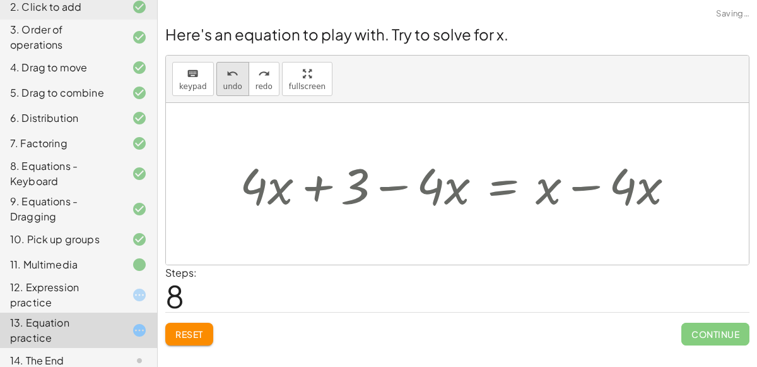
click at [231, 83] on span "undo" at bounding box center [232, 86] width 19 height 9
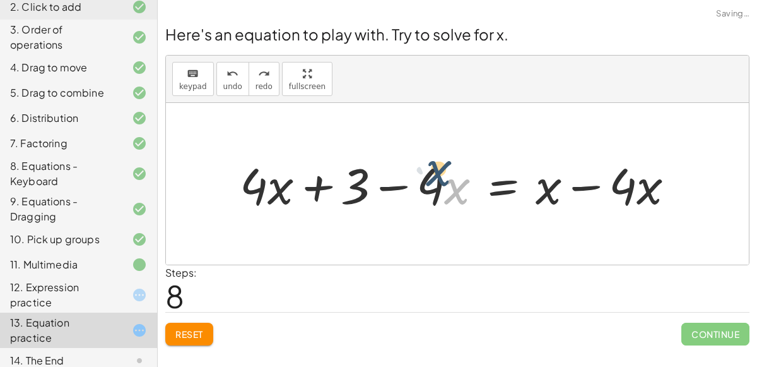
drag, startPoint x: 450, startPoint y: 180, endPoint x: 437, endPoint y: 174, distance: 15.2
click at [437, 174] on div at bounding box center [461, 183] width 457 height 65
drag, startPoint x: 426, startPoint y: 182, endPoint x: 429, endPoint y: 170, distance: 11.8
click at [429, 170] on div at bounding box center [461, 183] width 457 height 65
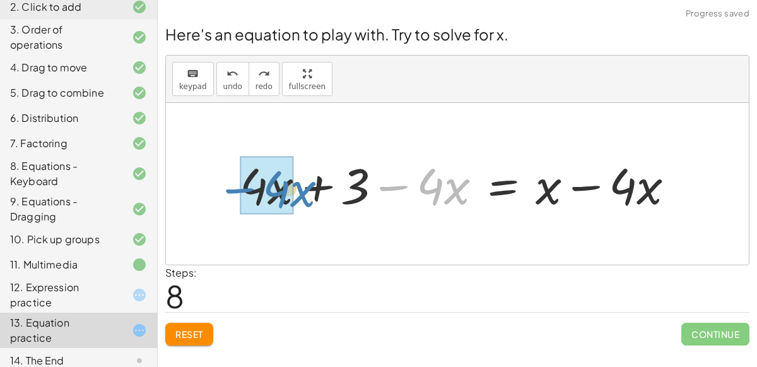
drag, startPoint x: 398, startPoint y: 185, endPoint x: 243, endPoint y: 187, distance: 155.2
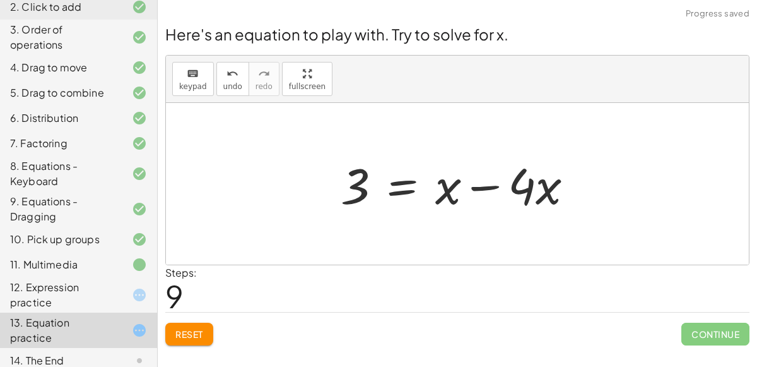
click at [492, 186] on div at bounding box center [462, 183] width 256 height 65
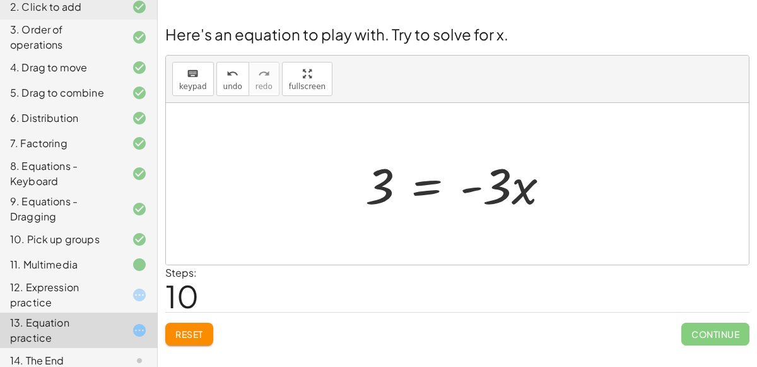
click at [421, 188] on div at bounding box center [462, 183] width 207 height 65
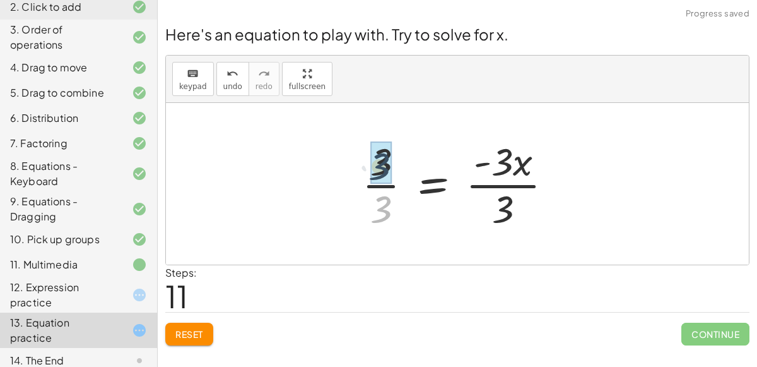
drag, startPoint x: 379, startPoint y: 202, endPoint x: 377, endPoint y: 158, distance: 44.2
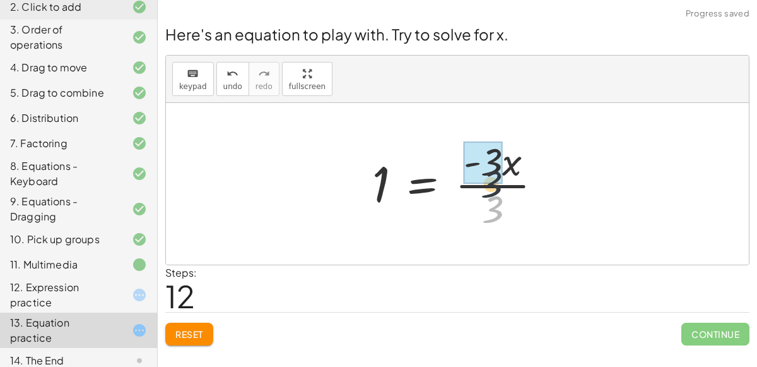
drag, startPoint x: 494, startPoint y: 211, endPoint x: 493, endPoint y: 167, distance: 43.6
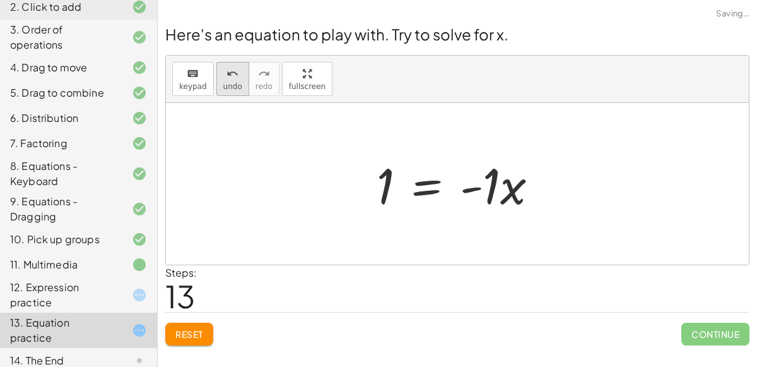
click at [235, 79] on div "undo" at bounding box center [232, 73] width 19 height 15
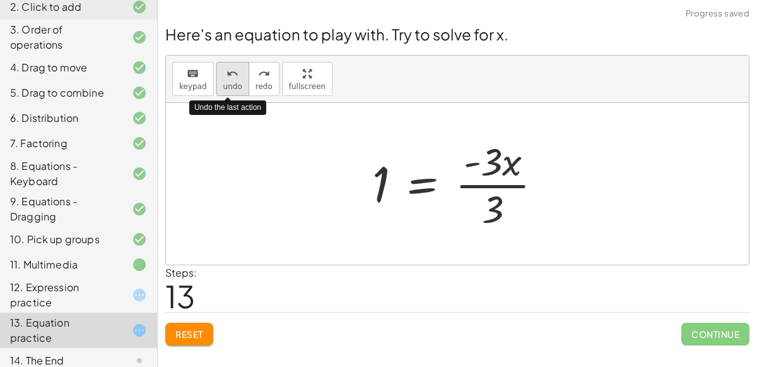
click at [235, 79] on div "undo" at bounding box center [232, 73] width 19 height 15
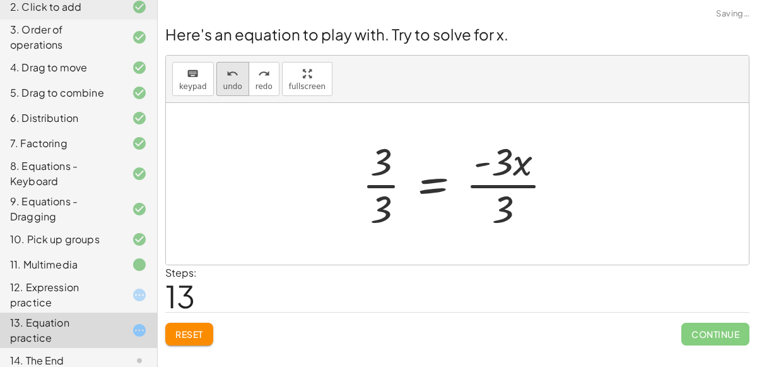
click at [230, 87] on span "undo" at bounding box center [232, 86] width 19 height 9
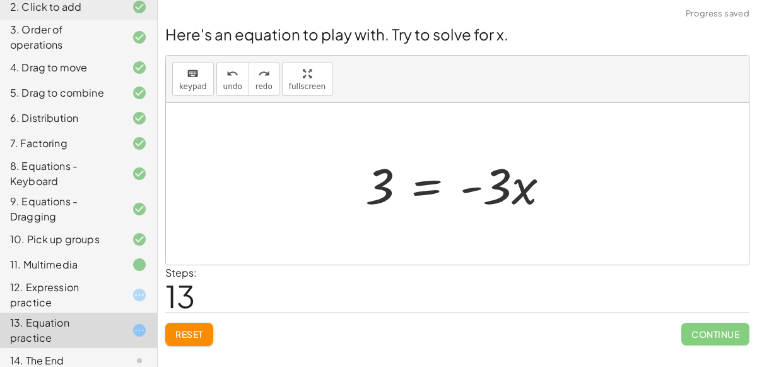
click at [436, 191] on div at bounding box center [462, 183] width 207 height 65
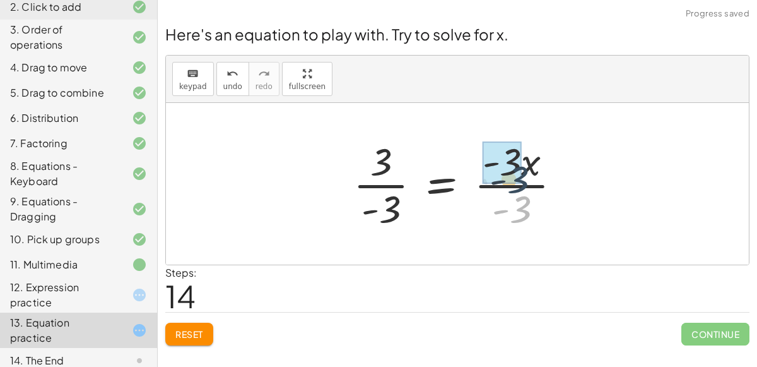
drag, startPoint x: 517, startPoint y: 209, endPoint x: 514, endPoint y: 176, distance: 33.0
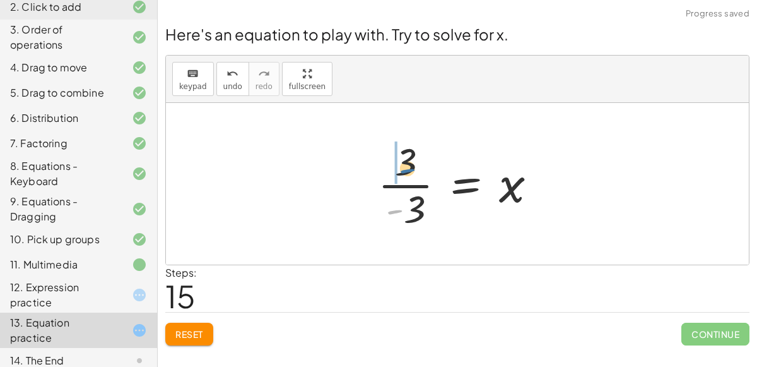
drag, startPoint x: 391, startPoint y: 211, endPoint x: 403, endPoint y: 172, distance: 41.1
click at [403, 172] on div at bounding box center [463, 183] width 182 height 97
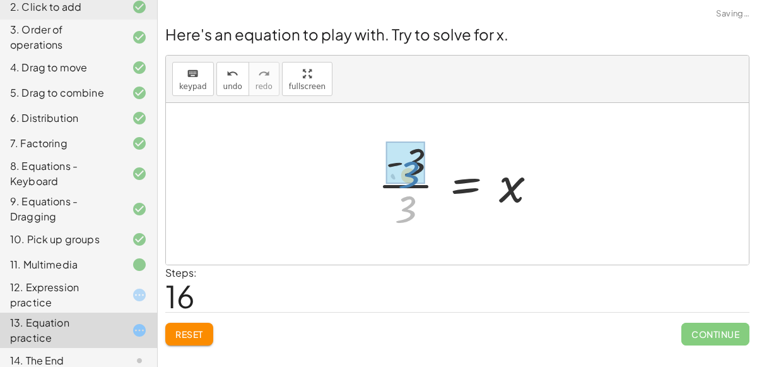
drag, startPoint x: 406, startPoint y: 215, endPoint x: 409, endPoint y: 180, distance: 34.2
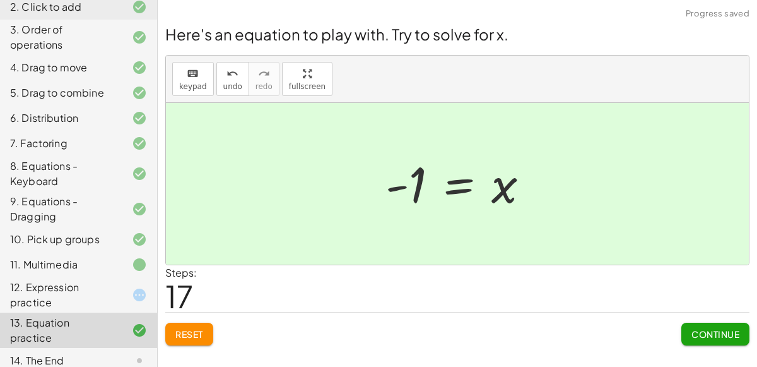
click at [713, 329] on span "Continue" at bounding box center [715, 333] width 48 height 11
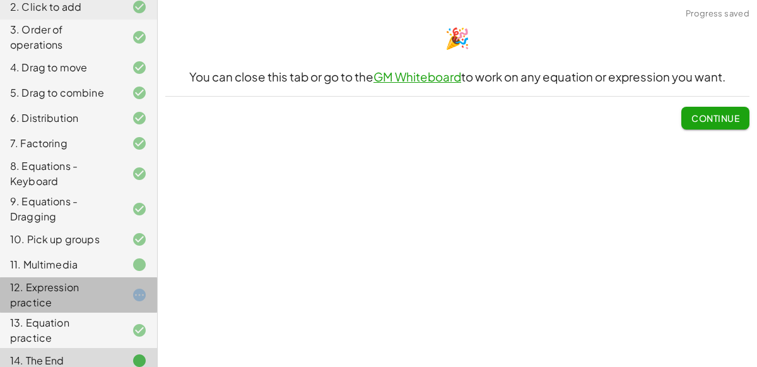
click at [109, 292] on div "12. Expression practice" at bounding box center [61, 294] width 102 height 30
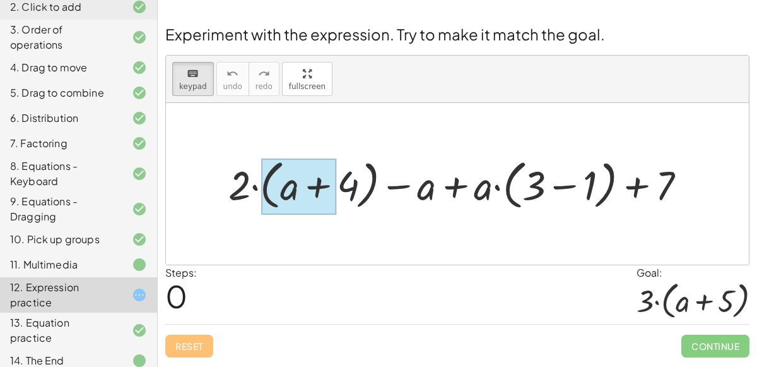
drag, startPoint x: 247, startPoint y: 192, endPoint x: 273, endPoint y: 187, distance: 26.4
click at [273, 187] on div at bounding box center [298, 186] width 75 height 56
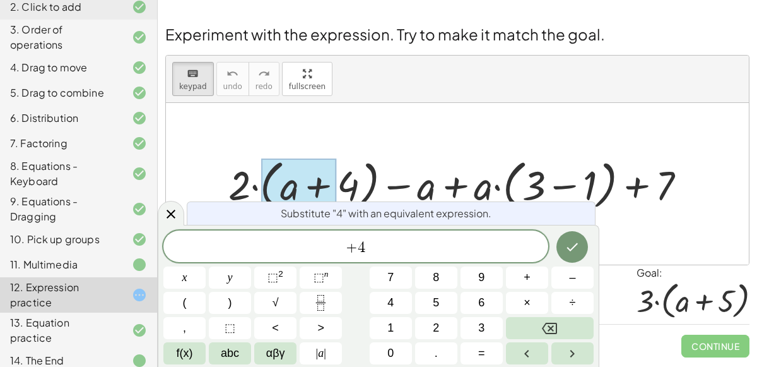
click at [242, 184] on div at bounding box center [462, 183] width 480 height 59
click at [175, 215] on icon at bounding box center [170, 213] width 15 height 15
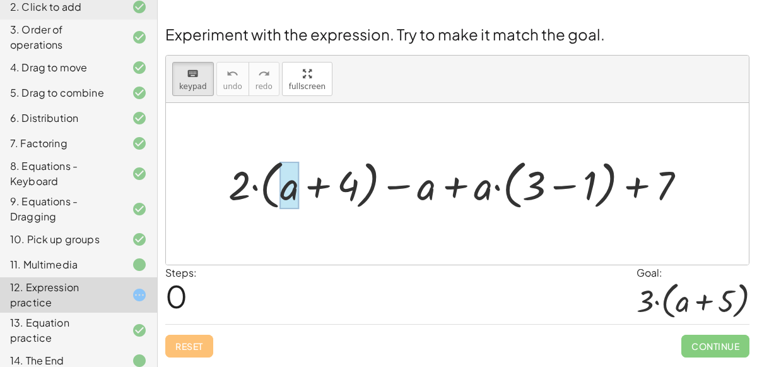
drag, startPoint x: 244, startPoint y: 185, endPoint x: 280, endPoint y: 188, distance: 36.7
drag, startPoint x: 231, startPoint y: 191, endPoint x: 281, endPoint y: 175, distance: 52.7
click at [248, 191] on div at bounding box center [239, 185] width 22 height 47
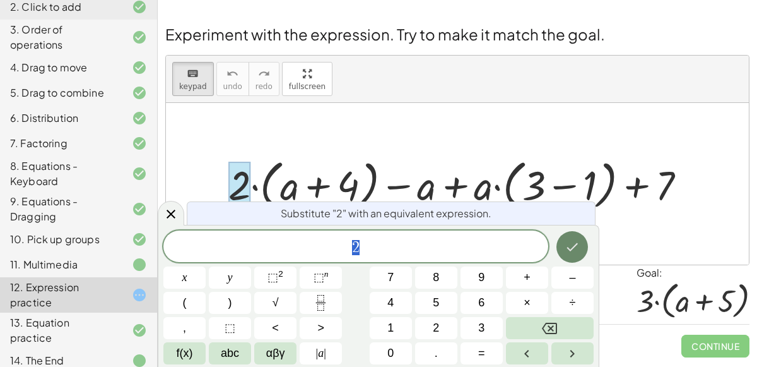
click at [575, 257] on button "Done" at bounding box center [572, 247] width 32 height 32
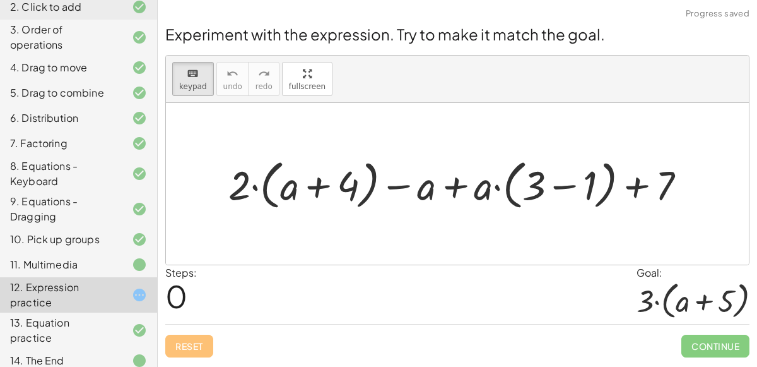
click at [252, 186] on div at bounding box center [462, 183] width 480 height 59
click at [197, 343] on div "Reset Continue" at bounding box center [457, 340] width 584 height 33
click at [197, 344] on div "Reset Continue" at bounding box center [457, 340] width 584 height 33
drag, startPoint x: 402, startPoint y: 201, endPoint x: 438, endPoint y: 196, distance: 36.2
click at [460, 180] on div at bounding box center [462, 183] width 480 height 59
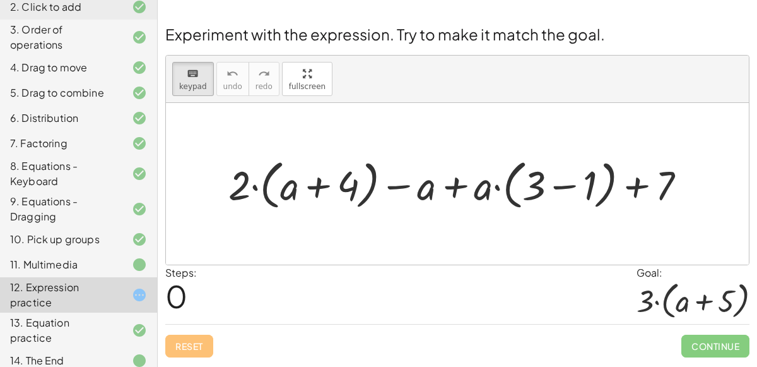
click at [457, 184] on div at bounding box center [462, 183] width 480 height 59
drag, startPoint x: 483, startPoint y: 189, endPoint x: 510, endPoint y: 183, distance: 27.9
click at [510, 183] on div at bounding box center [462, 183] width 480 height 59
click at [485, 184] on div at bounding box center [462, 183] width 480 height 59
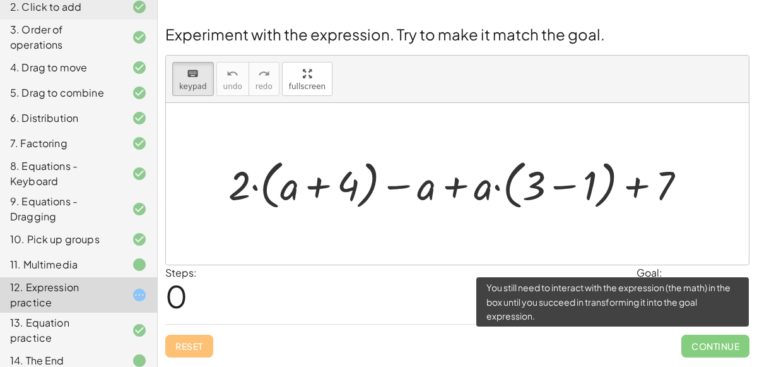
click at [724, 341] on span "Continue" at bounding box center [715, 345] width 68 height 23
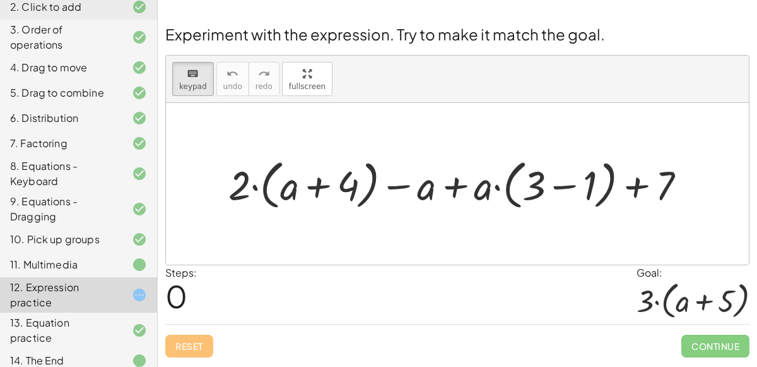
click at [211, 344] on div "Reset Continue" at bounding box center [457, 340] width 584 height 33
click at [397, 184] on div at bounding box center [407, 185] width 57 height 45
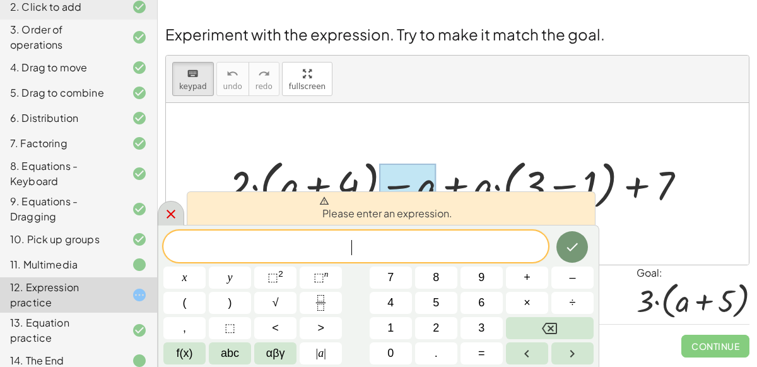
click at [173, 213] on icon at bounding box center [170, 213] width 15 height 15
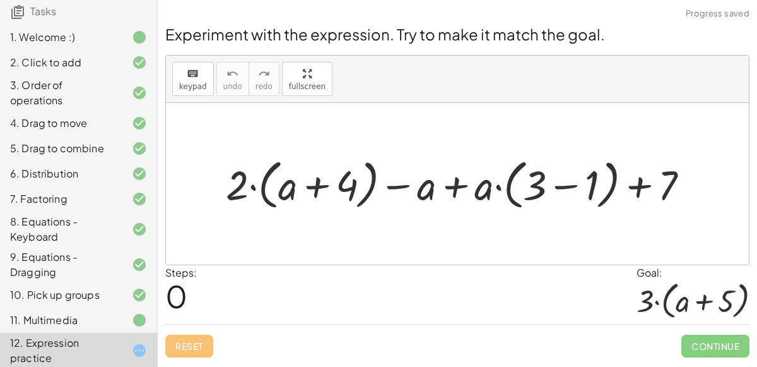
scroll to position [153, 0]
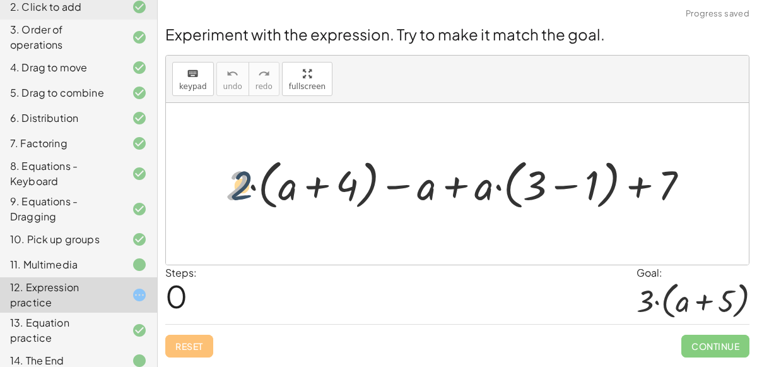
drag, startPoint x: 244, startPoint y: 185, endPoint x: 252, endPoint y: 185, distance: 8.2
click at [252, 185] on div at bounding box center [463, 183] width 486 height 60
drag, startPoint x: 240, startPoint y: 184, endPoint x: 290, endPoint y: 191, distance: 50.2
click at [290, 191] on div at bounding box center [463, 183] width 486 height 60
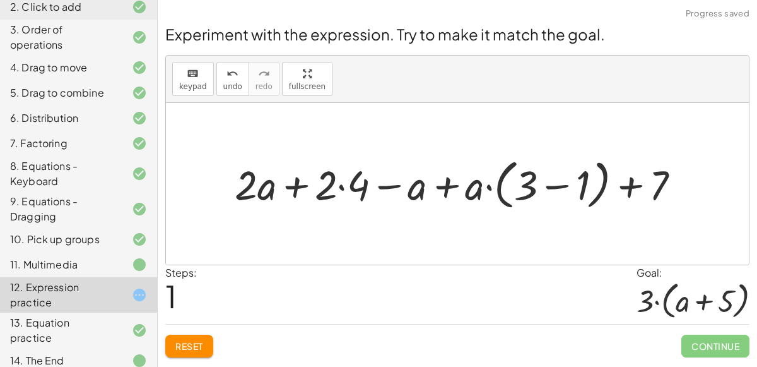
click at [343, 186] on div at bounding box center [462, 183] width 468 height 60
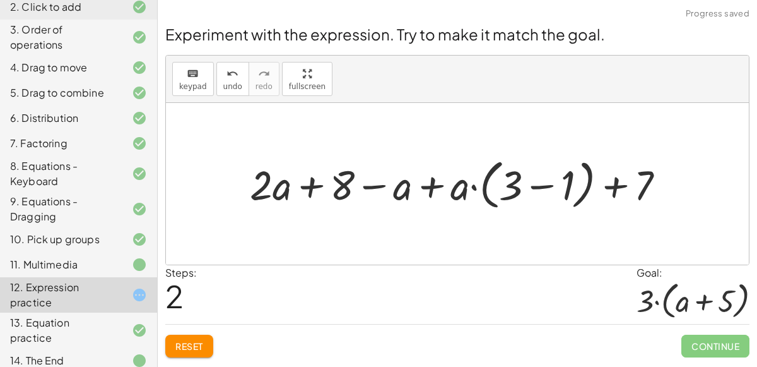
click at [429, 191] on div at bounding box center [463, 183] width 438 height 60
drag, startPoint x: 461, startPoint y: 186, endPoint x: 503, endPoint y: 184, distance: 42.3
click at [503, 184] on div at bounding box center [463, 183] width 438 height 60
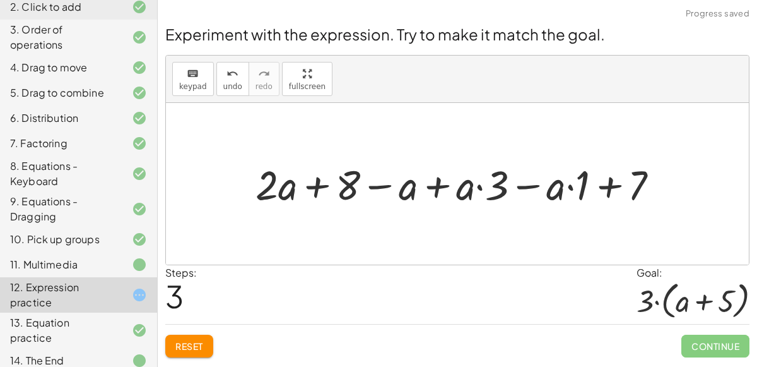
click at [522, 187] on div at bounding box center [462, 183] width 426 height 54
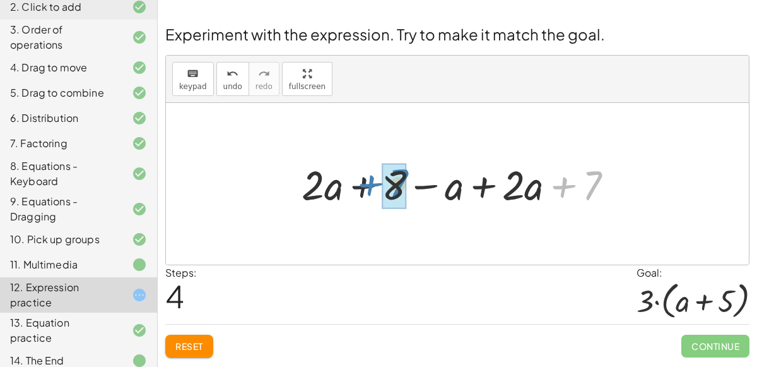
drag, startPoint x: 592, startPoint y: 187, endPoint x: 400, endPoint y: 185, distance: 192.4
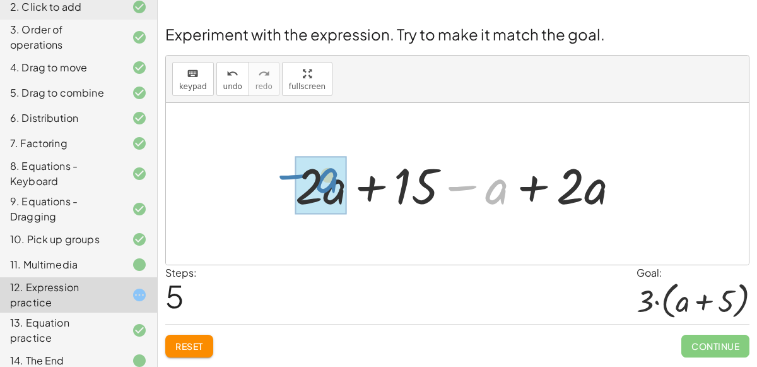
drag, startPoint x: 500, startPoint y: 199, endPoint x: 332, endPoint y: 187, distance: 168.3
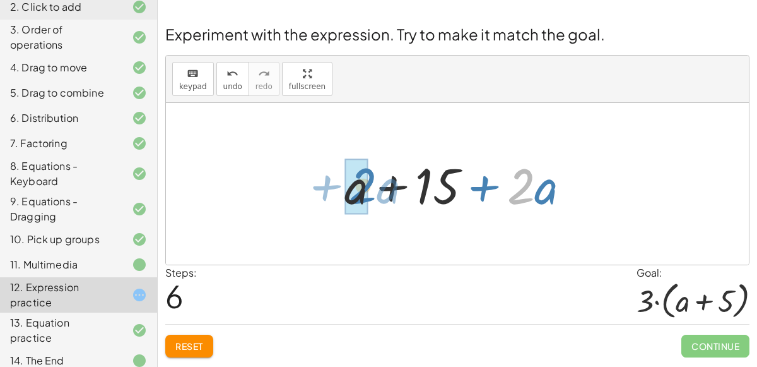
drag, startPoint x: 512, startPoint y: 191, endPoint x: 353, endPoint y: 188, distance: 159.0
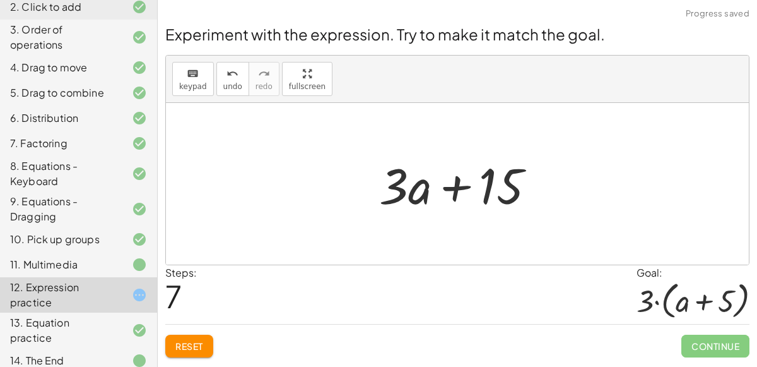
click at [489, 192] on div at bounding box center [462, 183] width 179 height 65
click at [512, 192] on div at bounding box center [462, 183] width 179 height 65
drag, startPoint x: 415, startPoint y: 192, endPoint x: 486, endPoint y: 192, distance: 71.3
click at [486, 192] on div at bounding box center [462, 183] width 179 height 65
click at [452, 187] on div at bounding box center [462, 183] width 179 height 65
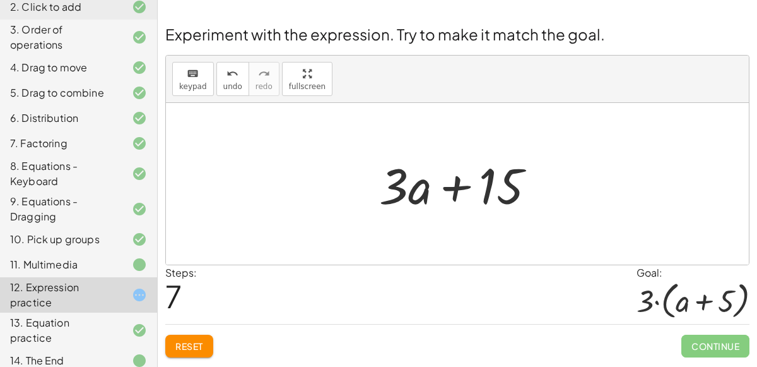
click at [452, 179] on div at bounding box center [462, 183] width 179 height 65
click at [206, 339] on button "Reset" at bounding box center [189, 345] width 48 height 23
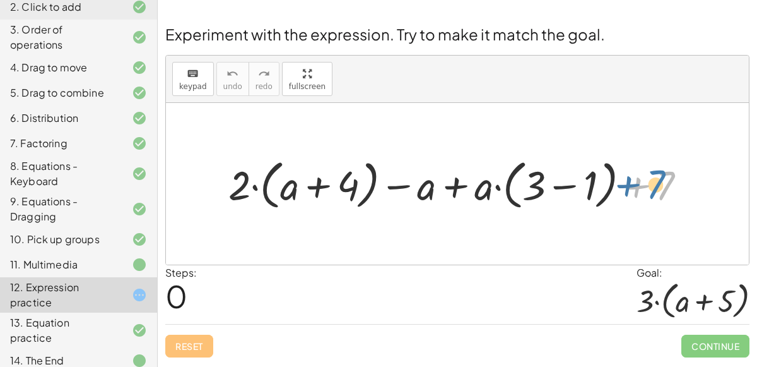
click at [656, 185] on div at bounding box center [462, 183] width 481 height 59
drag, startPoint x: 247, startPoint y: 189, endPoint x: 289, endPoint y: 191, distance: 42.3
click at [289, 191] on div at bounding box center [462, 183] width 481 height 59
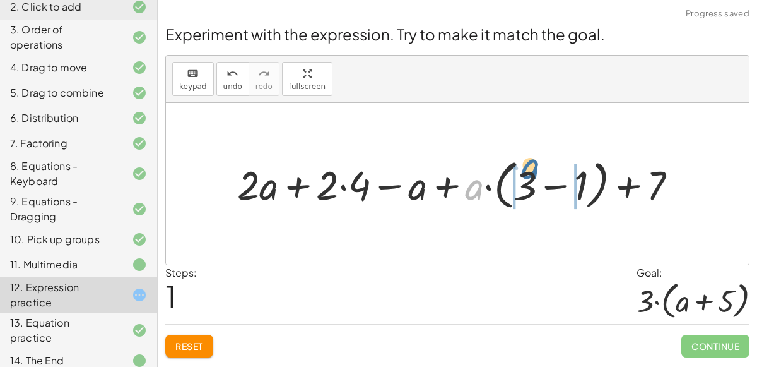
drag, startPoint x: 471, startPoint y: 187, endPoint x: 524, endPoint y: 167, distance: 56.5
click at [524, 167] on div at bounding box center [462, 183] width 463 height 59
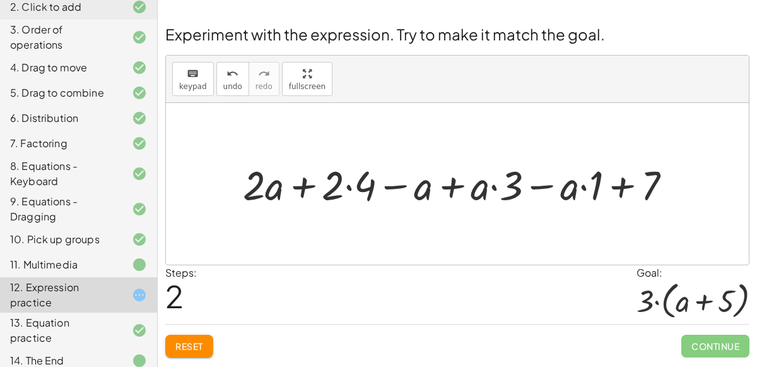
click at [583, 191] on div at bounding box center [462, 183] width 451 height 53
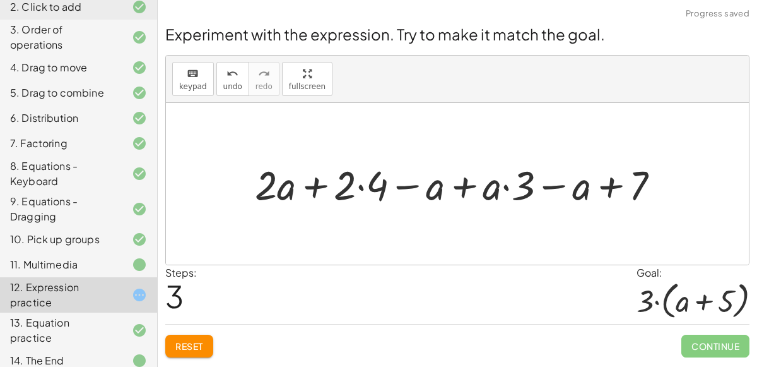
click at [505, 185] on div at bounding box center [463, 183] width 428 height 53
click at [507, 188] on div at bounding box center [463, 183] width 428 height 53
drag, startPoint x: 527, startPoint y: 194, endPoint x: 488, endPoint y: 194, distance: 39.8
click at [488, 194] on div at bounding box center [463, 183] width 428 height 53
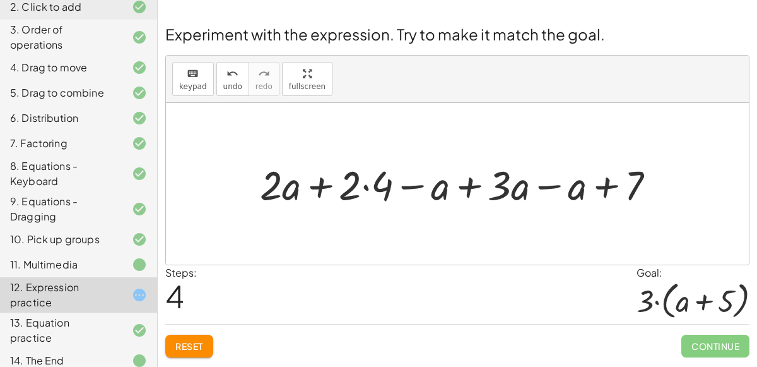
click at [369, 187] on div at bounding box center [463, 183] width 418 height 53
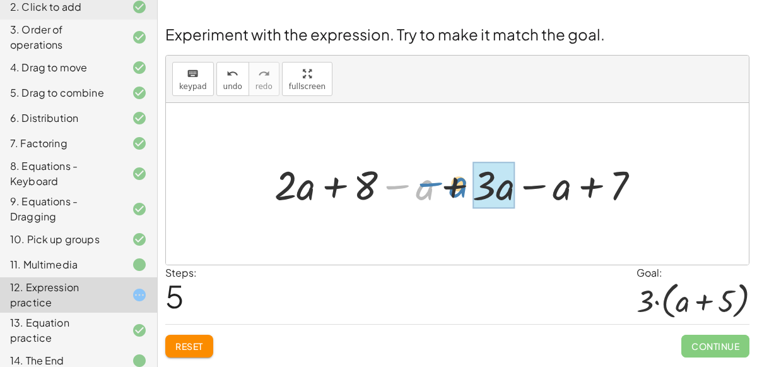
drag, startPoint x: 425, startPoint y: 194, endPoint x: 462, endPoint y: 192, distance: 36.6
click at [462, 192] on div at bounding box center [462, 183] width 388 height 53
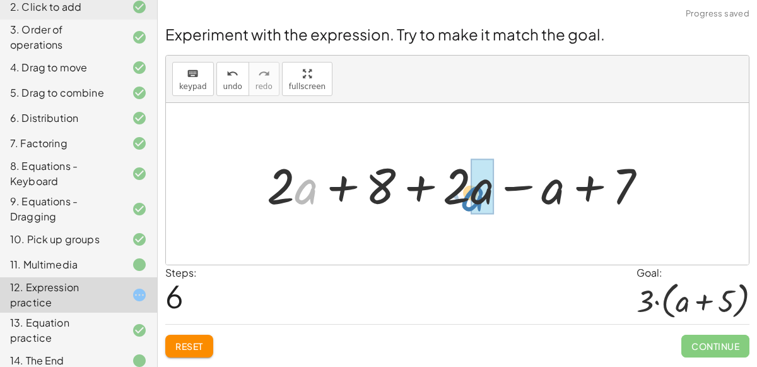
drag, startPoint x: 309, startPoint y: 183, endPoint x: 478, endPoint y: 191, distance: 169.3
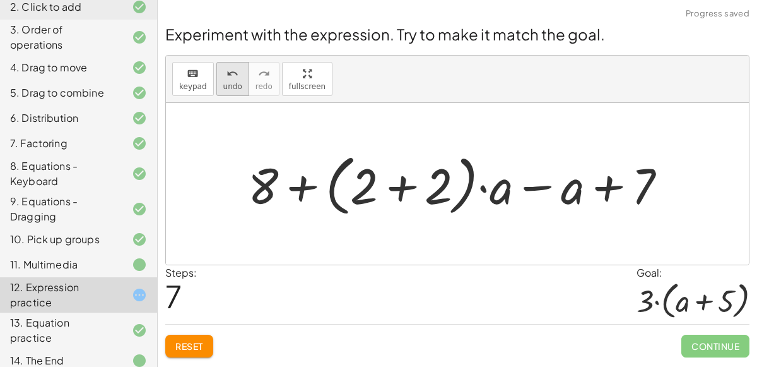
click at [231, 78] on icon "undo" at bounding box center [233, 73] width 12 height 15
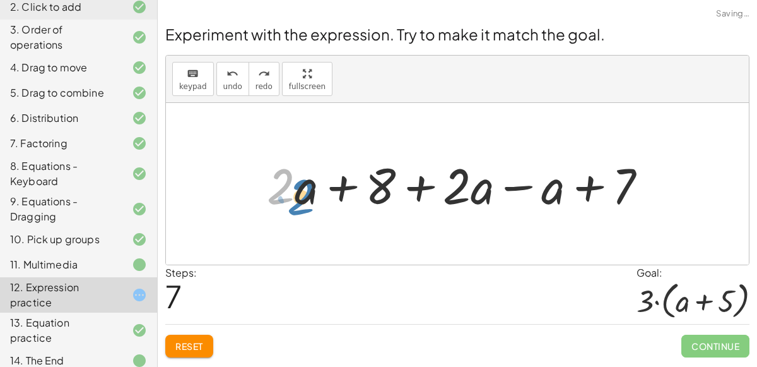
drag, startPoint x: 283, startPoint y: 180, endPoint x: 302, endPoint y: 189, distance: 20.9
click at [302, 189] on div at bounding box center [462, 183] width 403 height 65
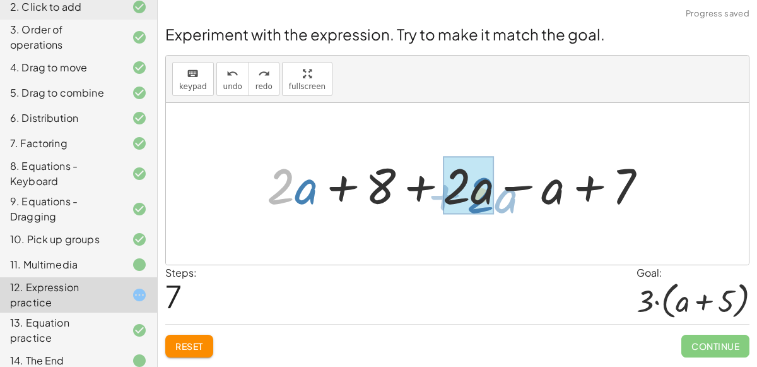
drag, startPoint x: 293, startPoint y: 193, endPoint x: 493, endPoint y: 202, distance: 200.2
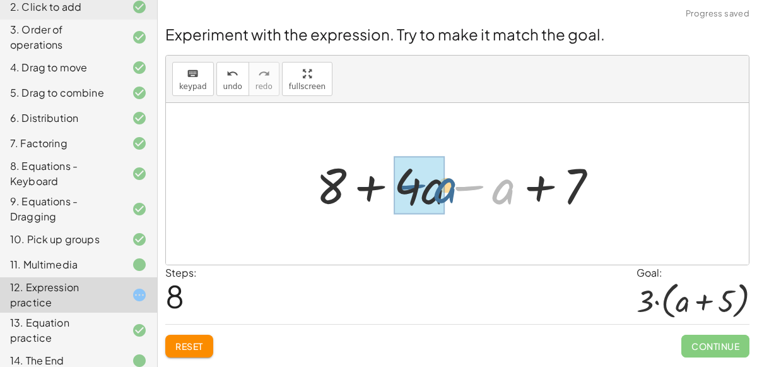
drag, startPoint x: 505, startPoint y: 195, endPoint x: 445, endPoint y: 192, distance: 59.4
click at [445, 192] on div at bounding box center [462, 183] width 305 height 65
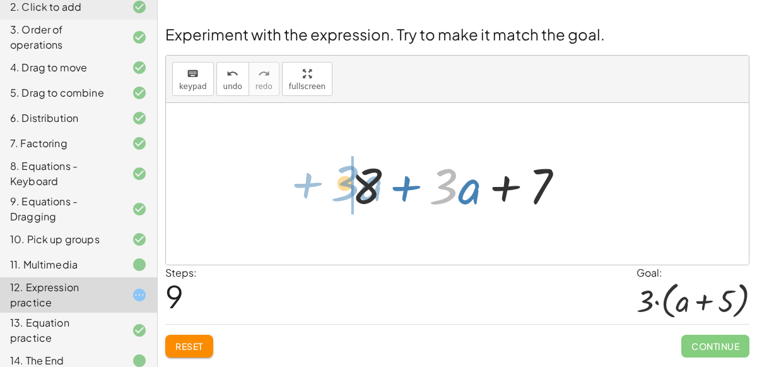
drag, startPoint x: 439, startPoint y: 189, endPoint x: 341, endPoint y: 185, distance: 97.9
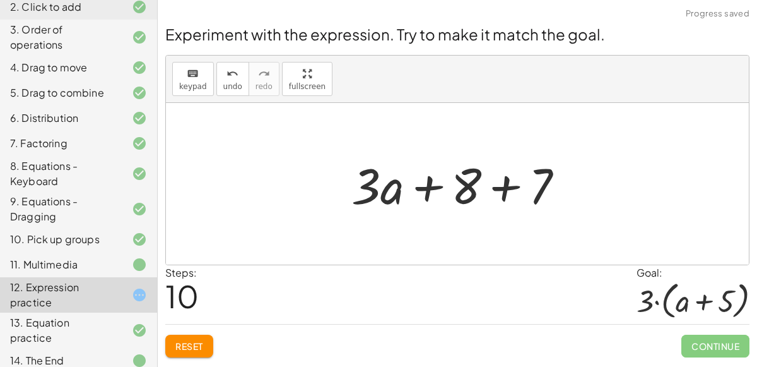
click at [393, 193] on div at bounding box center [462, 183] width 235 height 65
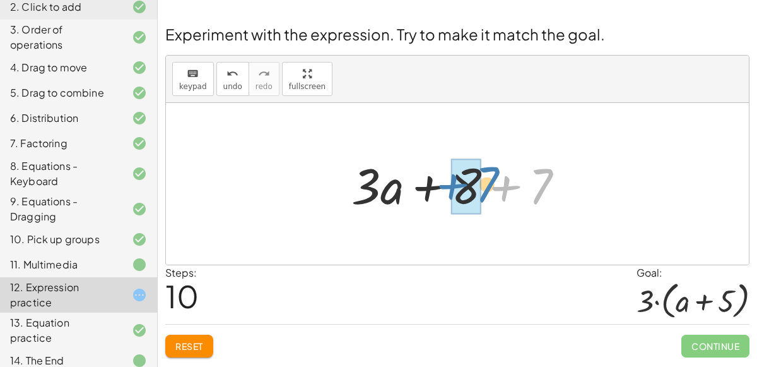
drag, startPoint x: 535, startPoint y: 182, endPoint x: 481, endPoint y: 180, distance: 53.7
click at [481, 180] on div at bounding box center [462, 183] width 235 height 65
drag, startPoint x: 541, startPoint y: 187, endPoint x: 486, endPoint y: 184, distance: 55.6
click at [486, 184] on div at bounding box center [462, 183] width 235 height 65
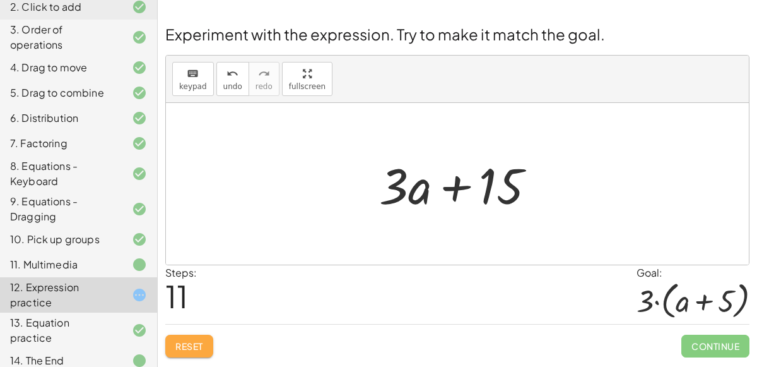
click at [207, 344] on button "Reset" at bounding box center [189, 345] width 48 height 23
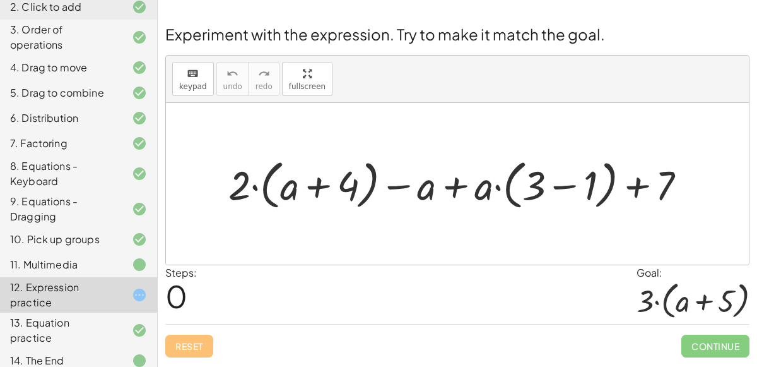
click at [324, 186] on div at bounding box center [462, 183] width 481 height 59
drag, startPoint x: 431, startPoint y: 191, endPoint x: 489, endPoint y: 184, distance: 58.5
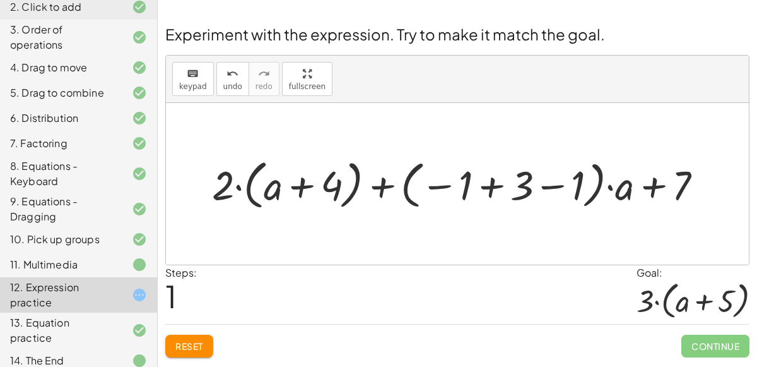
click at [490, 187] on div at bounding box center [463, 183] width 514 height 59
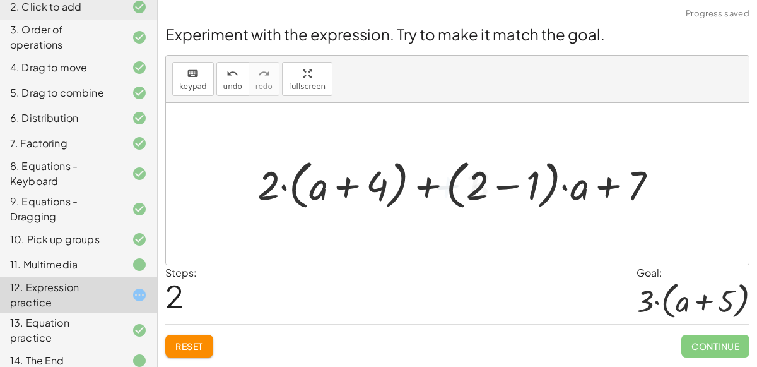
click at [506, 187] on div at bounding box center [462, 183] width 423 height 59
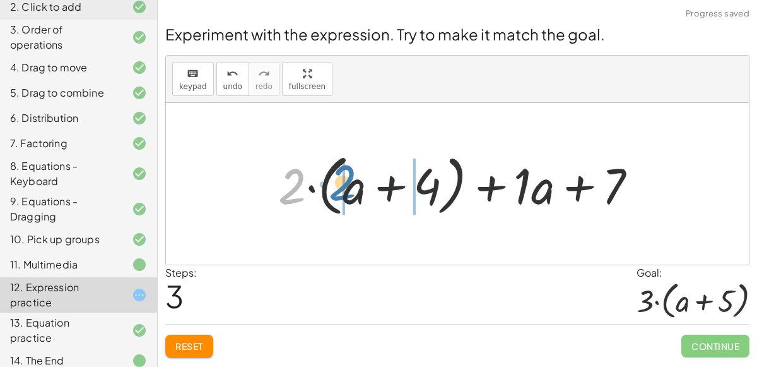
drag, startPoint x: 295, startPoint y: 191, endPoint x: 345, endPoint y: 187, distance: 50.6
click at [345, 187] on div at bounding box center [463, 184] width 382 height 73
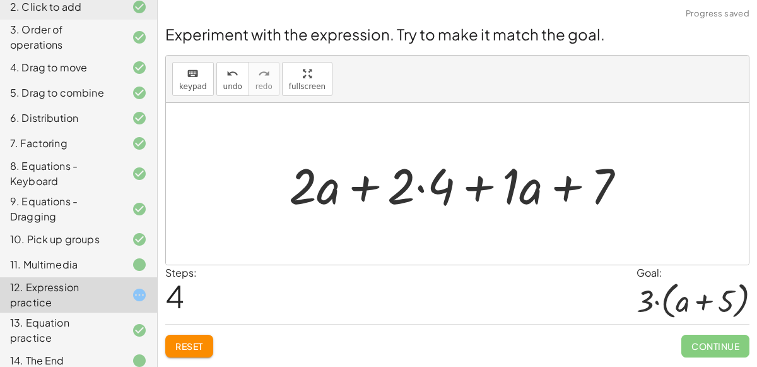
click at [421, 187] on div at bounding box center [463, 183] width 360 height 65
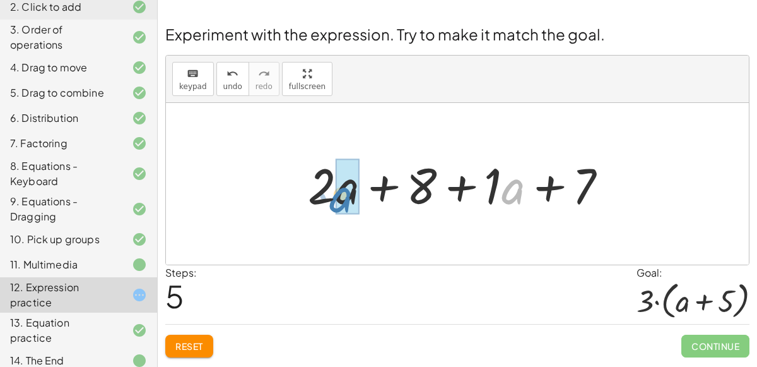
drag, startPoint x: 502, startPoint y: 189, endPoint x: 328, endPoint y: 196, distance: 174.3
click at [328, 196] on div at bounding box center [463, 183] width 322 height 65
click at [328, 196] on div at bounding box center [462, 184] width 360 height 73
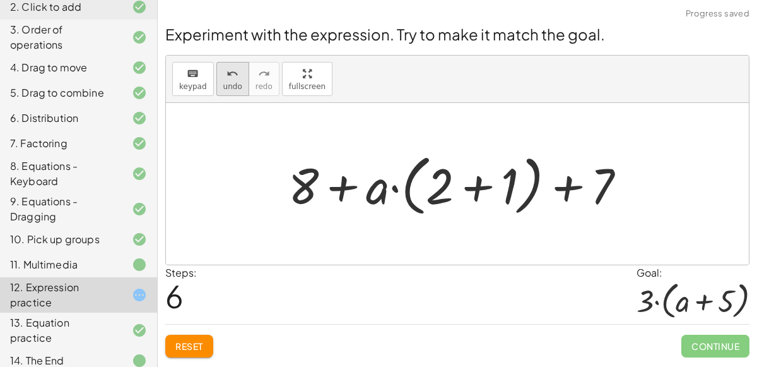
click at [227, 70] on icon "undo" at bounding box center [233, 73] width 12 height 15
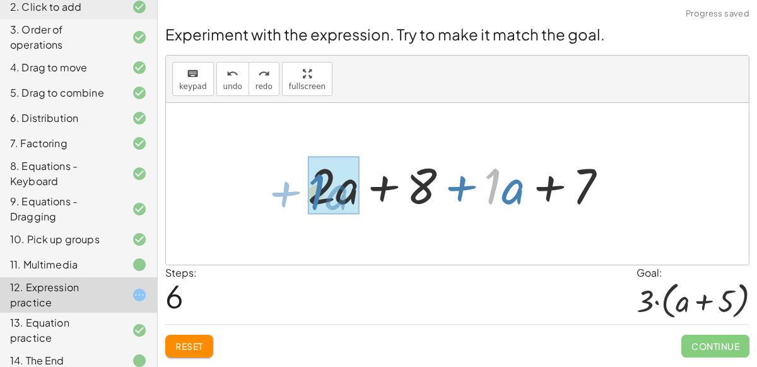
drag, startPoint x: 494, startPoint y: 186, endPoint x: 319, endPoint y: 191, distance: 175.5
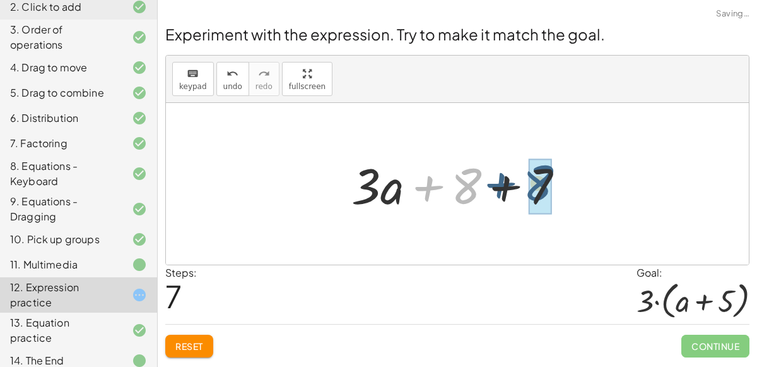
drag, startPoint x: 468, startPoint y: 184, endPoint x: 542, endPoint y: 180, distance: 73.9
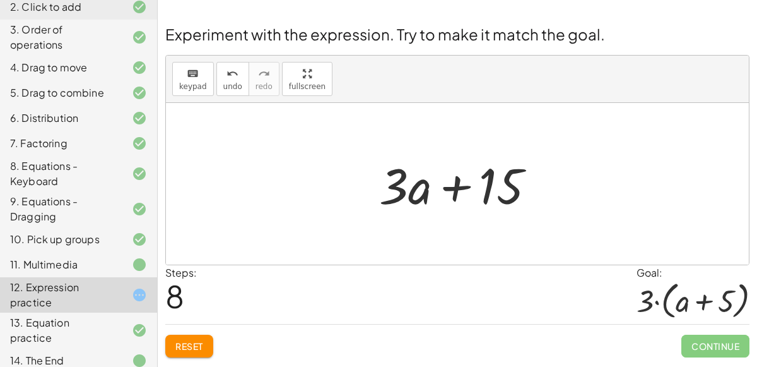
click at [404, 193] on div at bounding box center [462, 183] width 179 height 65
drag, startPoint x: 416, startPoint y: 199, endPoint x: 430, endPoint y: 200, distance: 13.3
click at [430, 200] on div at bounding box center [462, 183] width 179 height 65
drag, startPoint x: 402, startPoint y: 194, endPoint x: 407, endPoint y: 189, distance: 7.6
click at [407, 189] on div at bounding box center [462, 183] width 179 height 65
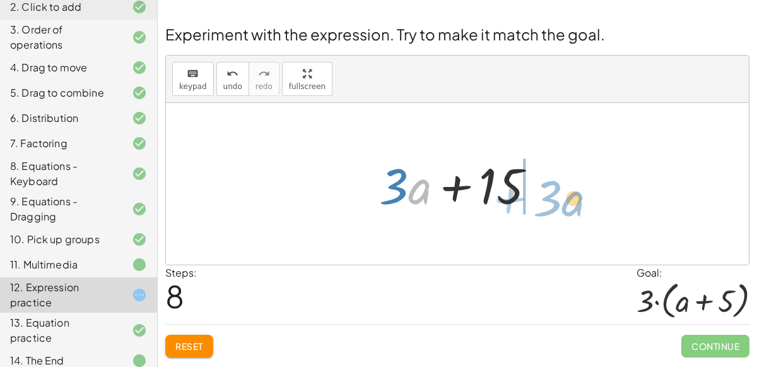
drag, startPoint x: 418, startPoint y: 195, endPoint x: 570, endPoint y: 208, distance: 153.2
click at [570, 208] on div "+ · 2 · ( + a + 4 ) − a + · a · ( + 3 − 1 ) + 7 + · 2 · ( + a + 4 ) + · ( − 1 +…" at bounding box center [457, 184] width 583 height 162
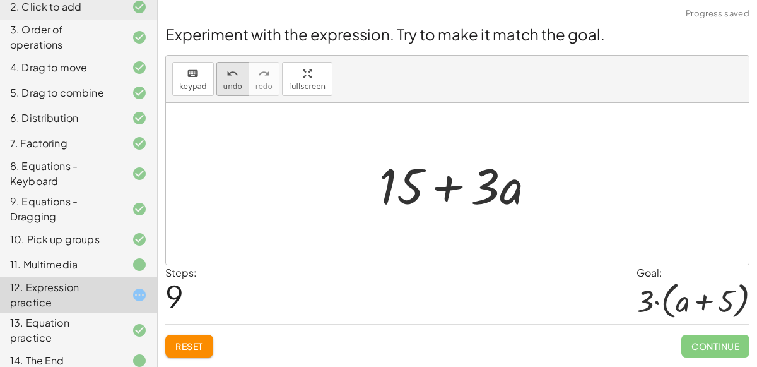
click at [224, 85] on span "undo" at bounding box center [232, 86] width 19 height 9
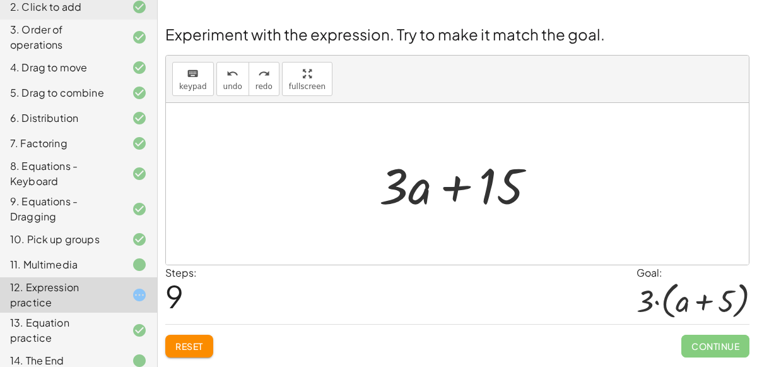
click at [124, 348] on div "14. The End" at bounding box center [78, 360] width 157 height 25
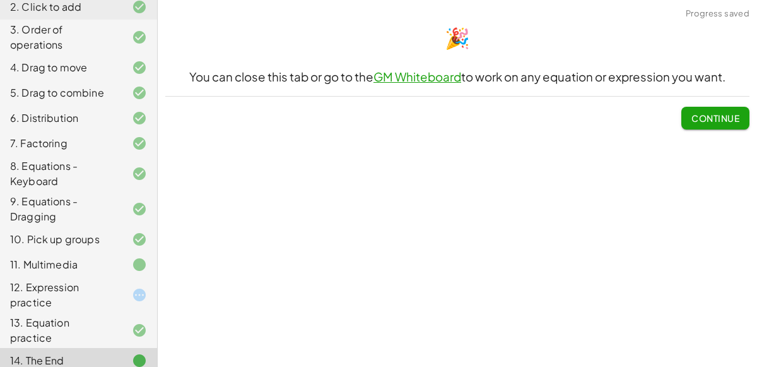
click at [126, 324] on div at bounding box center [129, 329] width 35 height 15
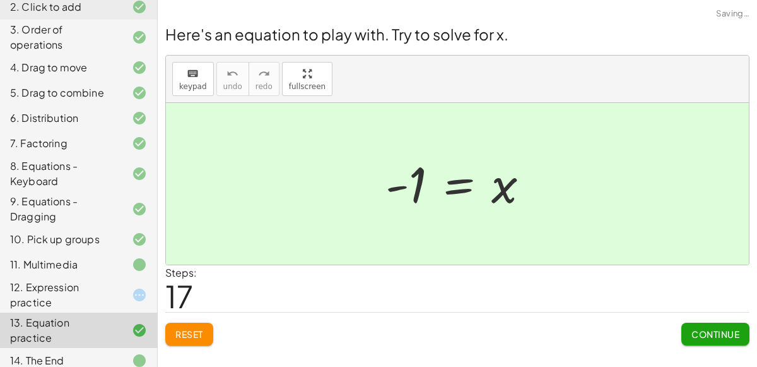
click at [118, 295] on div at bounding box center [129, 294] width 35 height 15
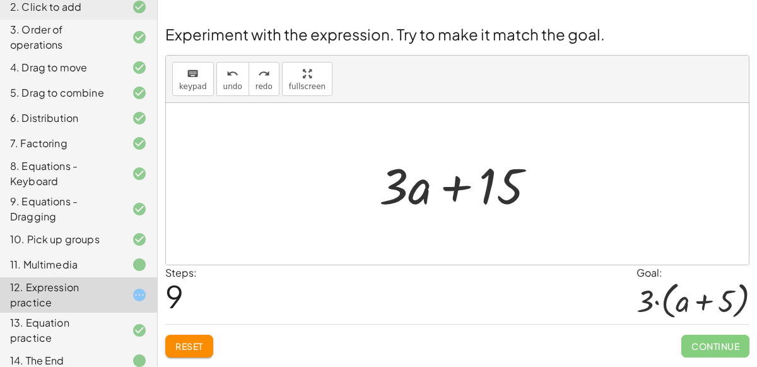
click at [197, 337] on button "Reset" at bounding box center [189, 345] width 48 height 23
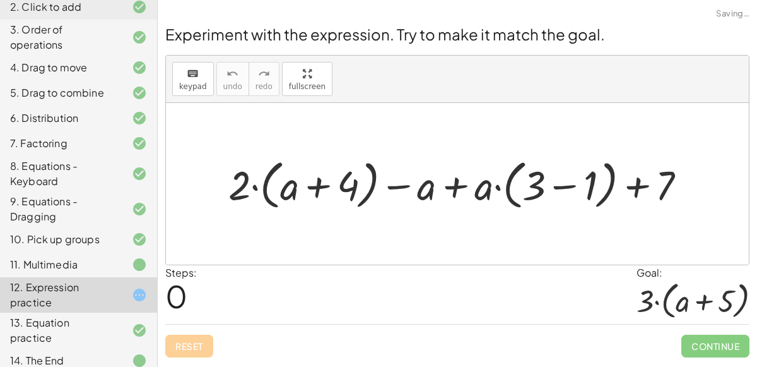
click at [177, 340] on div "Reset Continue" at bounding box center [457, 340] width 584 height 33
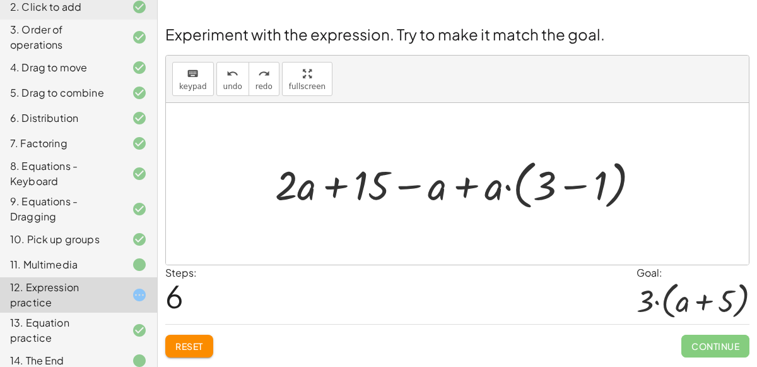
click at [572, 187] on div at bounding box center [463, 183] width 388 height 59
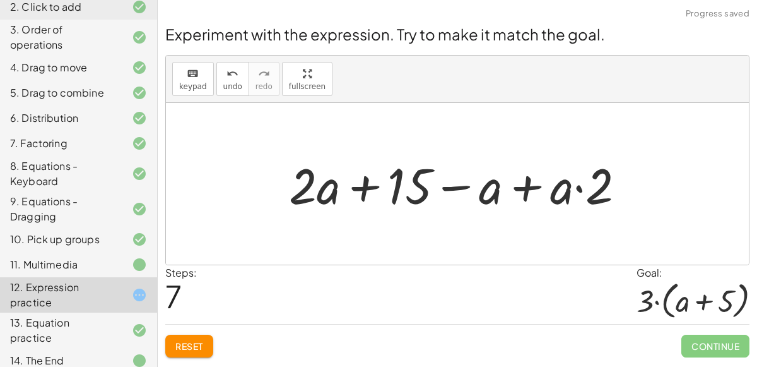
click at [579, 189] on div at bounding box center [462, 183] width 359 height 65
click at [524, 184] on div at bounding box center [462, 183] width 359 height 65
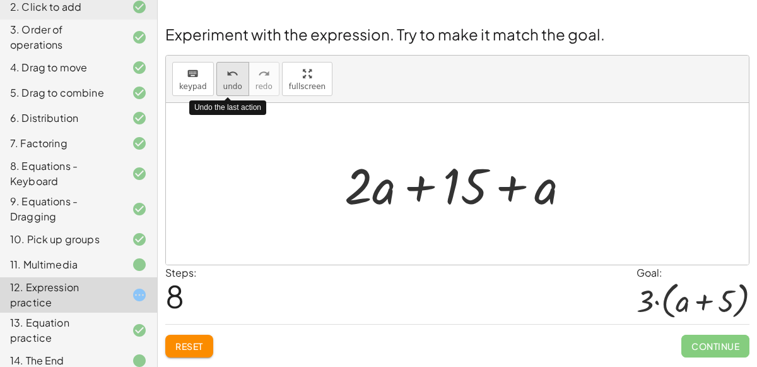
click at [236, 91] on button "undo undo" at bounding box center [232, 79] width 33 height 34
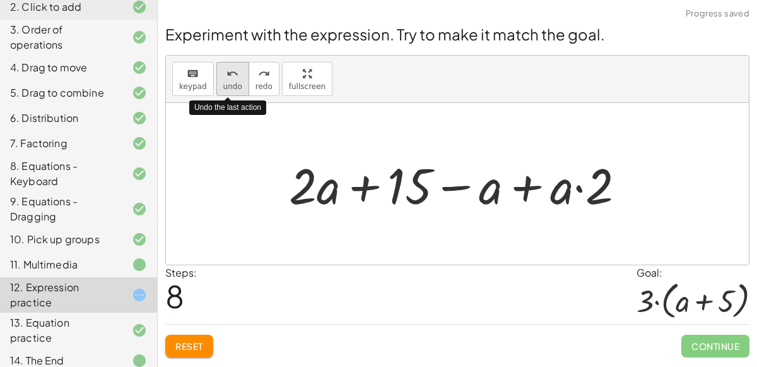
click at [236, 91] on button "undo undo" at bounding box center [232, 79] width 33 height 34
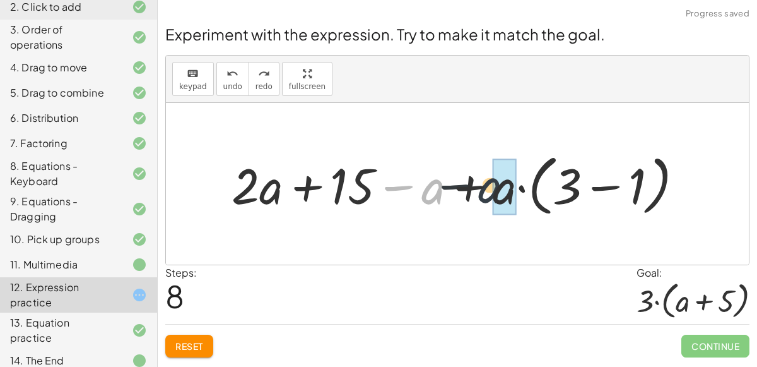
drag, startPoint x: 437, startPoint y: 191, endPoint x: 505, endPoint y: 188, distance: 67.6
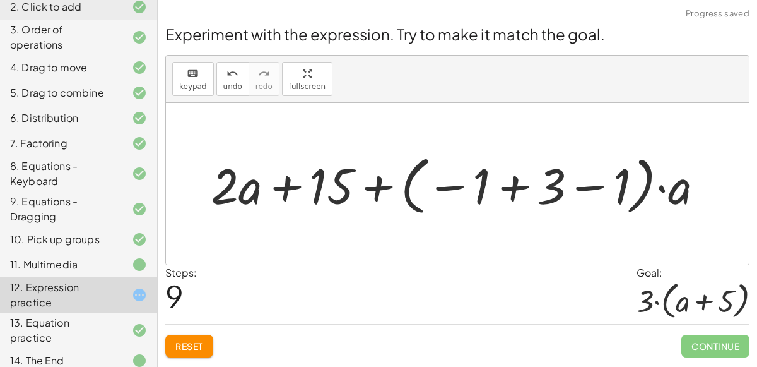
click at [509, 191] on div at bounding box center [461, 184] width 515 height 70
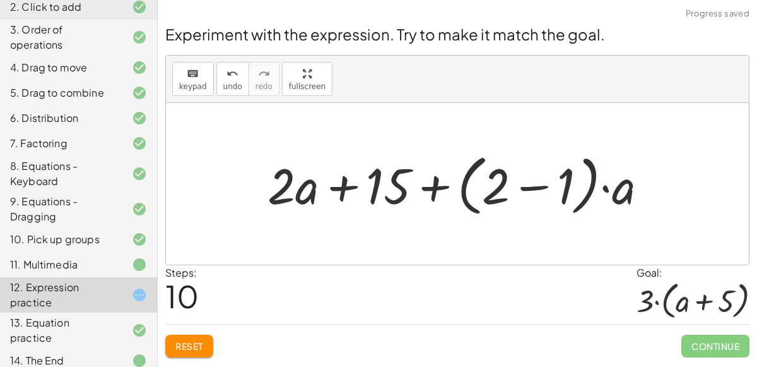
click at [534, 188] on div at bounding box center [462, 184] width 403 height 73
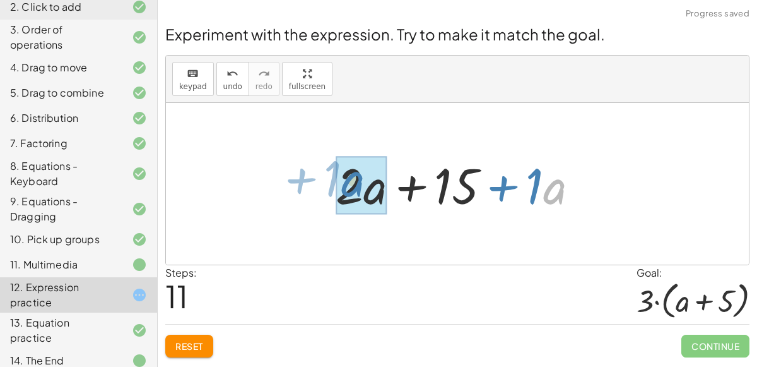
drag, startPoint x: 547, startPoint y: 189, endPoint x: 348, endPoint y: 182, distance: 199.5
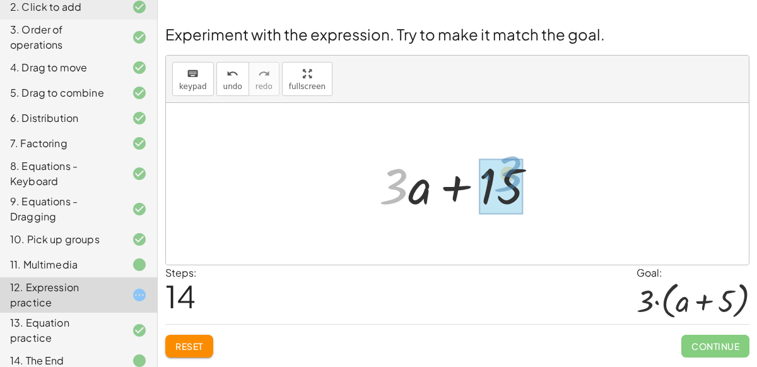
drag, startPoint x: 399, startPoint y: 176, endPoint x: 513, endPoint y: 163, distance: 114.3
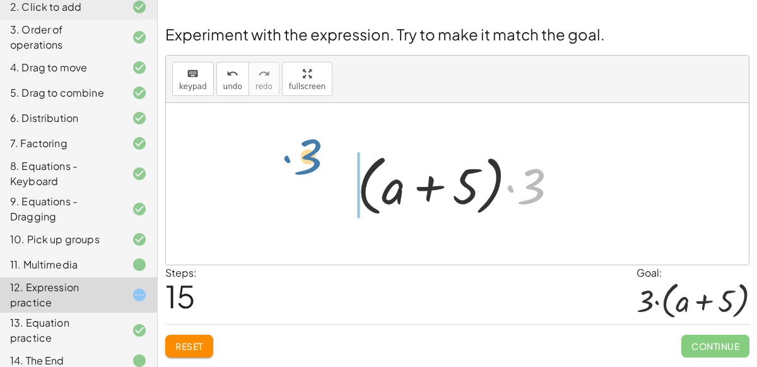
drag, startPoint x: 523, startPoint y: 187, endPoint x: 301, endPoint y: 176, distance: 222.4
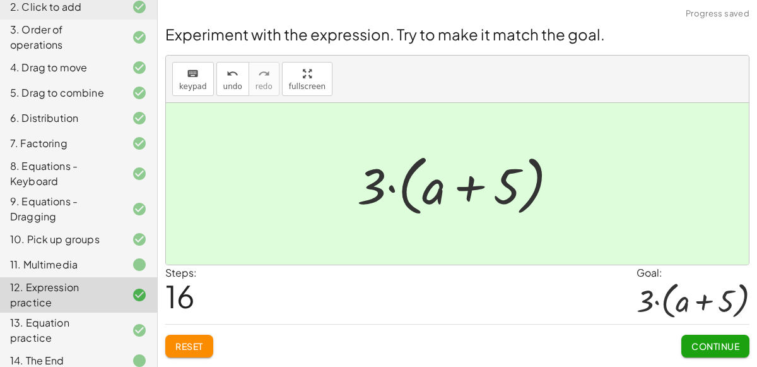
click at [739, 355] on button "Continue" at bounding box center [715, 345] width 68 height 23
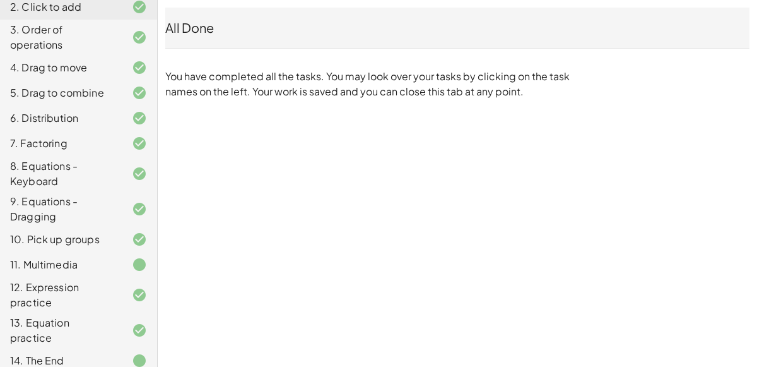
scroll to position [0, 0]
